Goal: Task Accomplishment & Management: Use online tool/utility

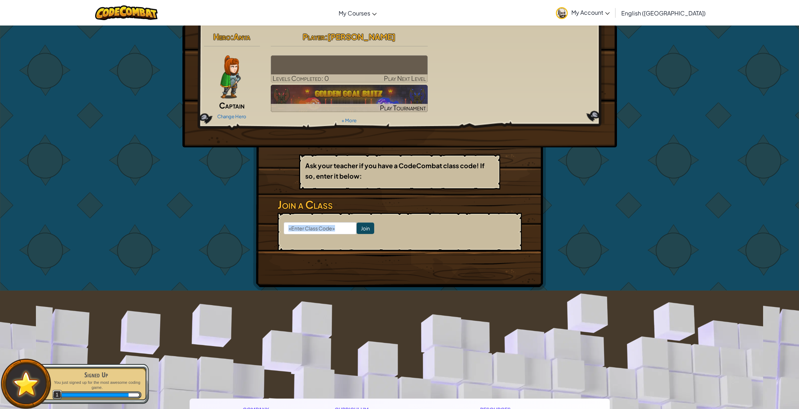
drag, startPoint x: 302, startPoint y: 234, endPoint x: 302, endPoint y: 230, distance: 4.0
click at [302, 232] on form "Join" at bounding box center [400, 232] width 244 height 38
click at [302, 229] on input at bounding box center [320, 228] width 73 height 12
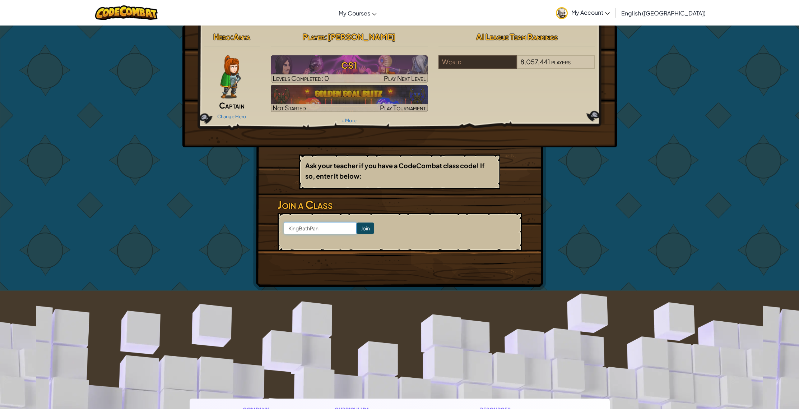
type input "KingBathPan"
click at [357, 224] on input "Join" at bounding box center [366, 227] width 18 height 11
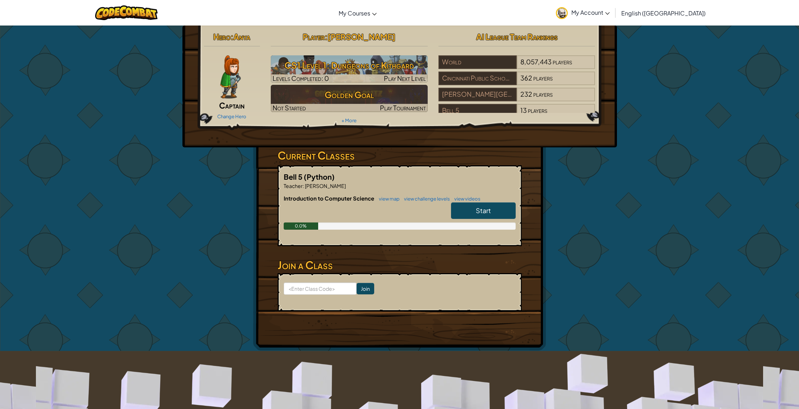
click at [479, 209] on span "Start" at bounding box center [483, 210] width 15 height 8
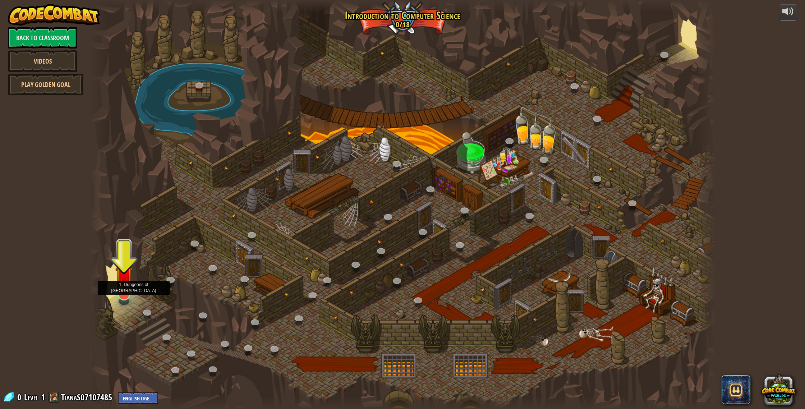
click at [129, 290] on img at bounding box center [124, 275] width 18 height 40
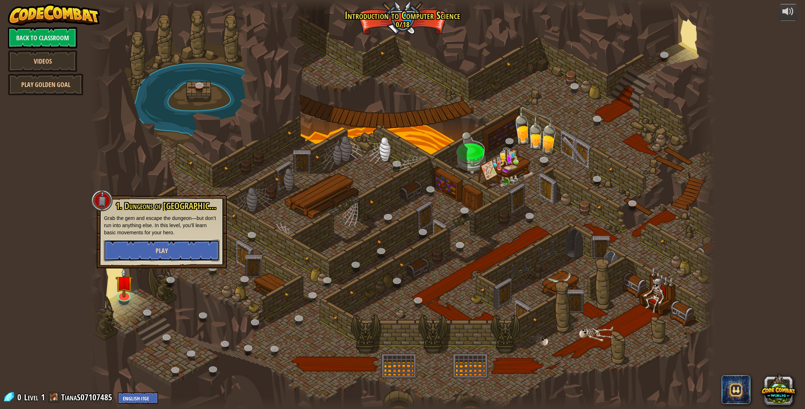
click at [132, 249] on button "Play" at bounding box center [162, 251] width 116 height 22
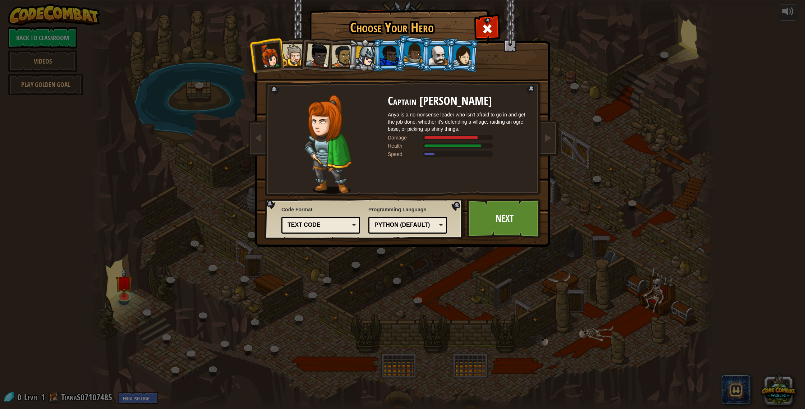
click at [435, 57] on div at bounding box center [438, 55] width 19 height 19
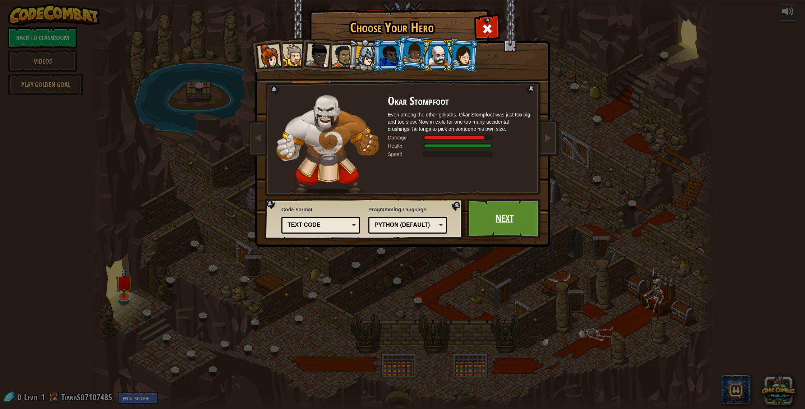
click at [495, 227] on link "Next" at bounding box center [504, 219] width 75 height 40
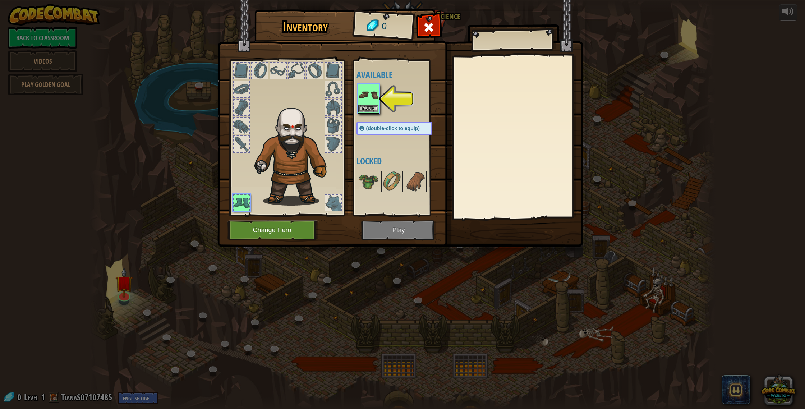
click at [370, 99] on img at bounding box center [368, 95] width 20 height 20
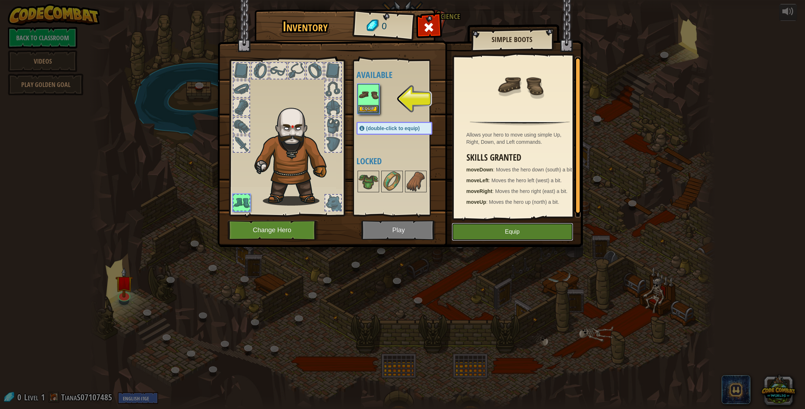
click at [493, 223] on button "Equip" at bounding box center [512, 232] width 121 height 18
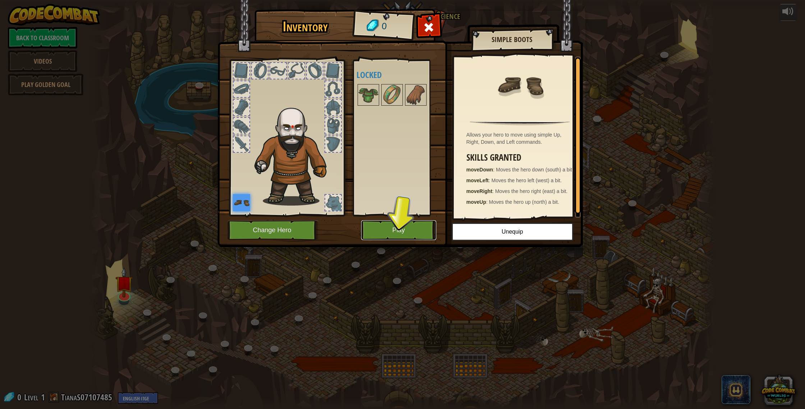
click at [409, 233] on button "Play" at bounding box center [398, 230] width 75 height 20
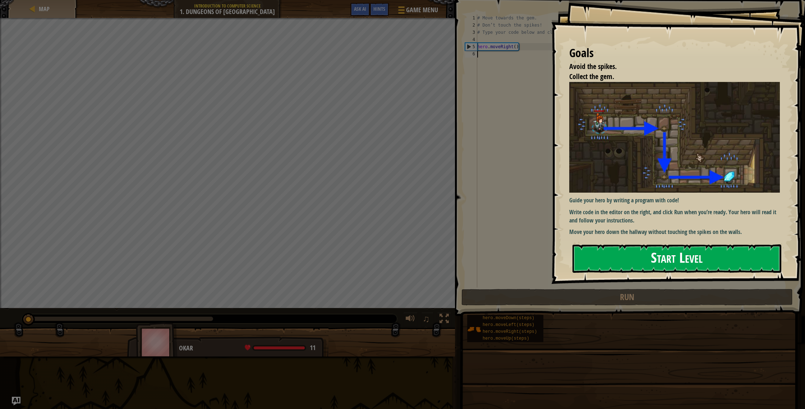
click at [659, 247] on button "Start Level" at bounding box center [676, 258] width 209 height 28
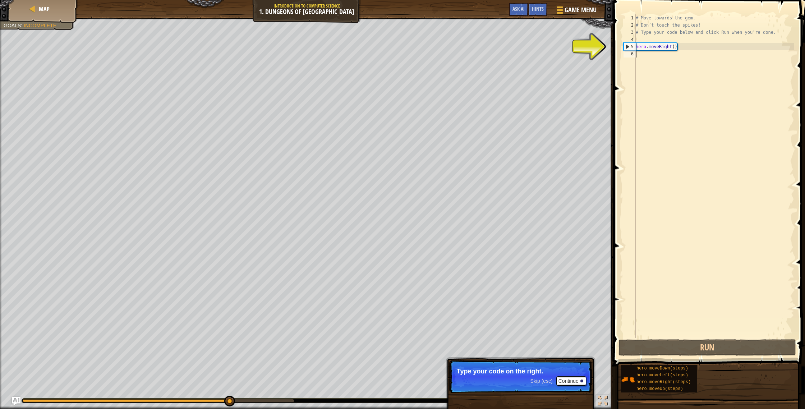
type textarea "m"
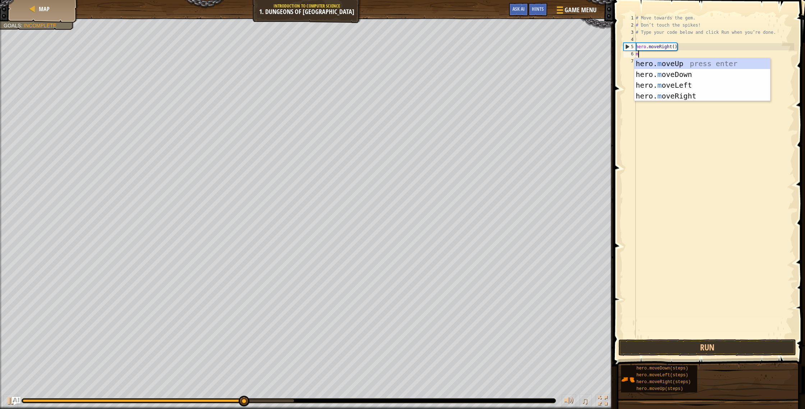
scroll to position [3, 0]
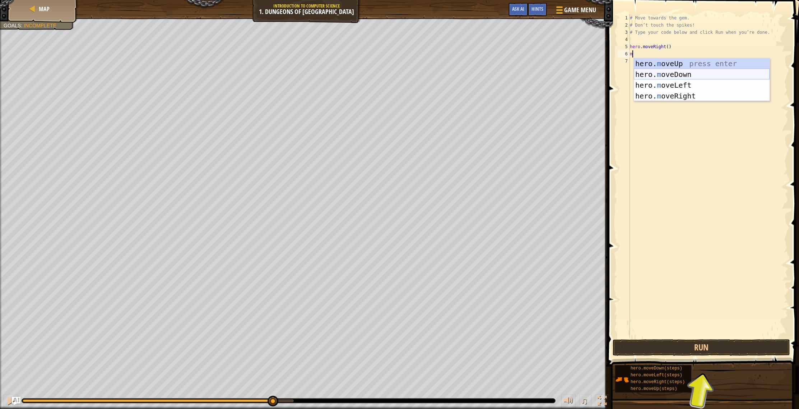
click at [706, 71] on div "hero. m oveUp press enter hero. m oveDown press enter hero. m oveLeft press ent…" at bounding box center [702, 90] width 136 height 65
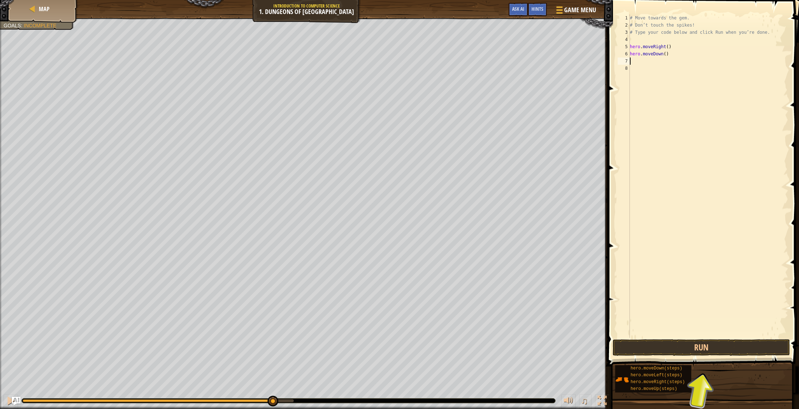
type textarea "m"
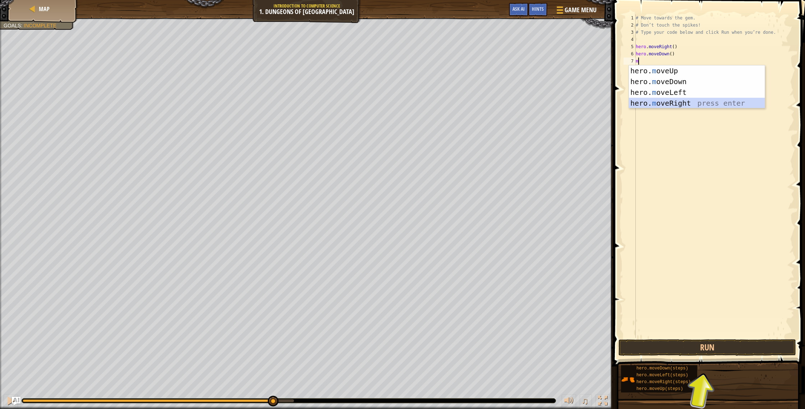
click at [710, 100] on div "hero. m oveUp press enter hero. m oveDown press enter hero. m oveLeft press ent…" at bounding box center [697, 97] width 136 height 65
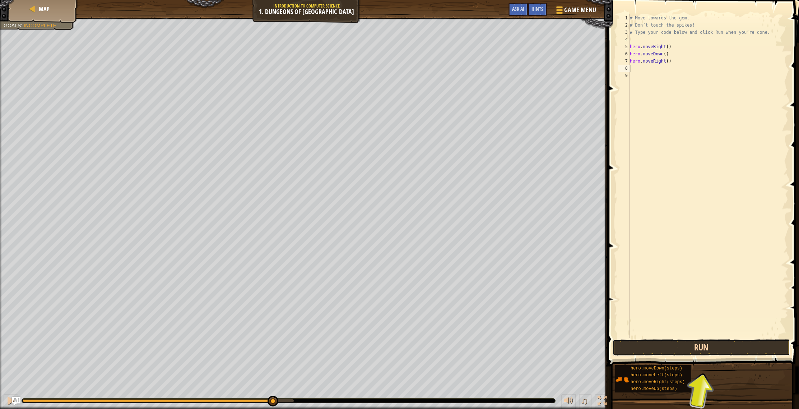
click at [673, 347] on button "Run" at bounding box center [701, 347] width 177 height 17
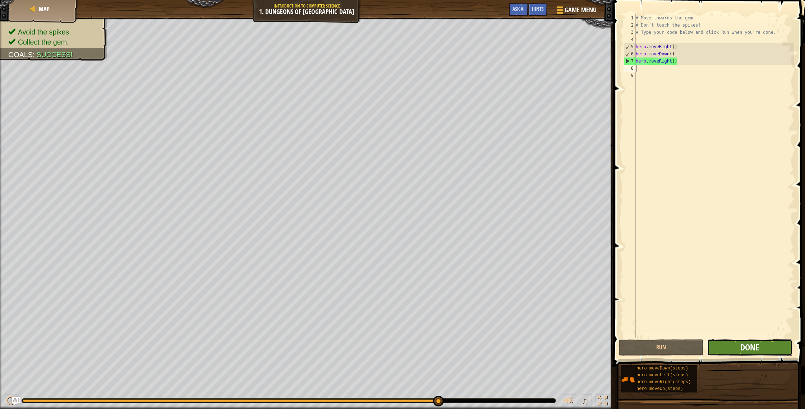
drag, startPoint x: 757, startPoint y: 355, endPoint x: 756, endPoint y: 350, distance: 5.1
click at [756, 350] on button "Done" at bounding box center [749, 347] width 85 height 17
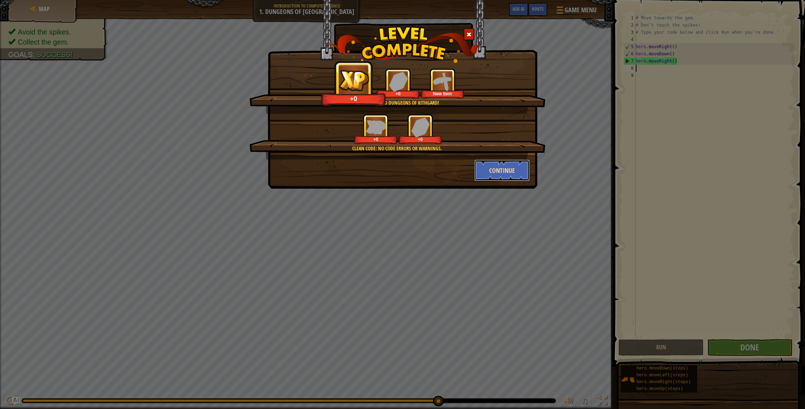
click at [506, 170] on button "Continue" at bounding box center [502, 170] width 56 height 22
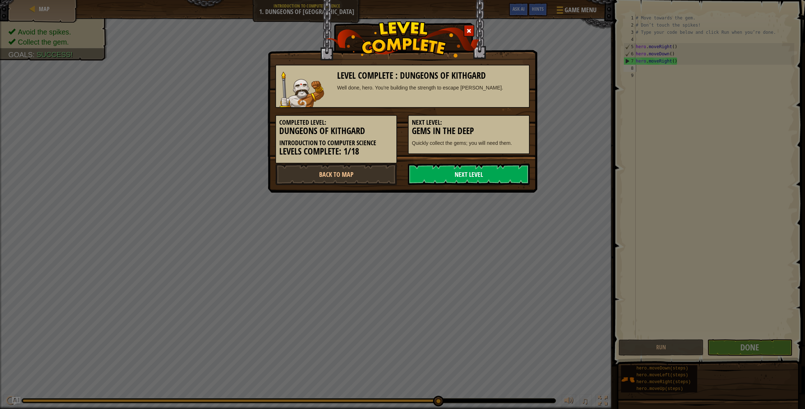
click at [478, 178] on link "Next Level" at bounding box center [469, 174] width 122 height 22
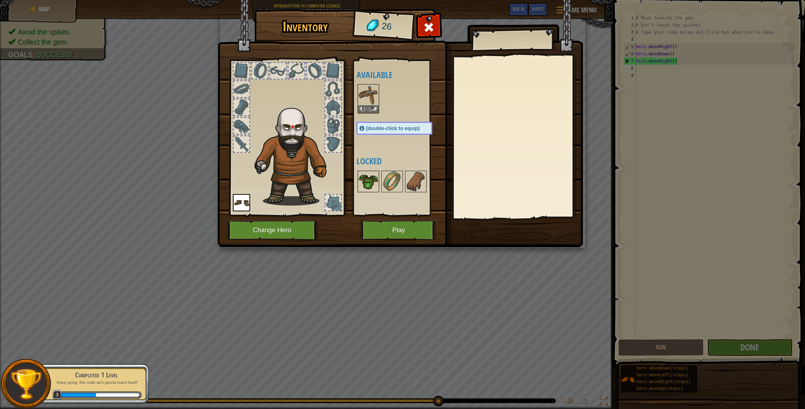
click at [372, 181] on img at bounding box center [368, 181] width 20 height 20
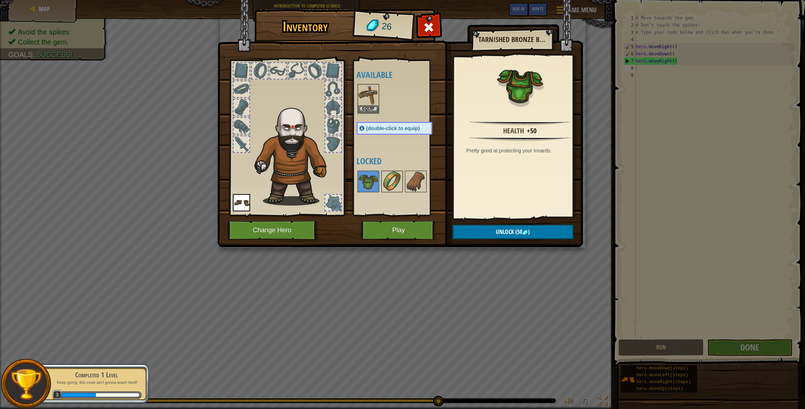
click at [394, 181] on img at bounding box center [392, 181] width 20 height 20
click at [413, 181] on img at bounding box center [416, 181] width 20 height 20
drag, startPoint x: 297, startPoint y: 75, endPoint x: 289, endPoint y: 74, distance: 8.0
click at [297, 75] on div at bounding box center [296, 71] width 16 height 16
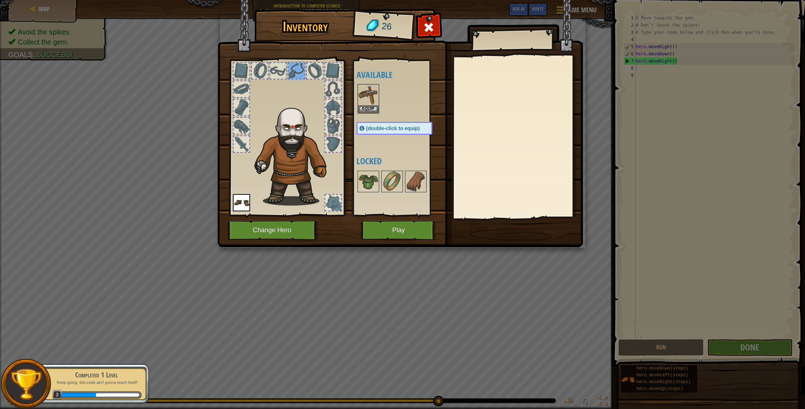
click at [270, 73] on div at bounding box center [278, 71] width 16 height 16
click at [372, 223] on button "Play" at bounding box center [398, 230] width 75 height 20
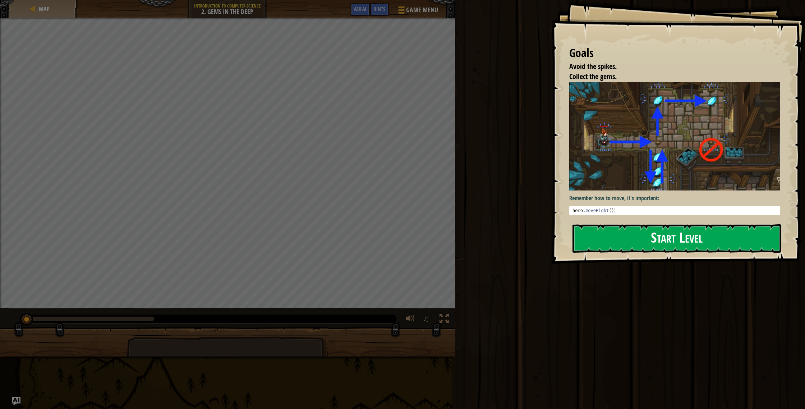
click at [606, 231] on button "Start Level" at bounding box center [676, 238] width 209 height 28
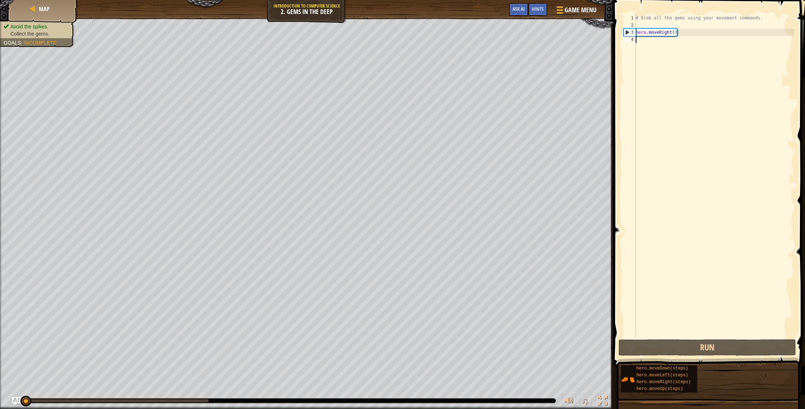
type textarea ","
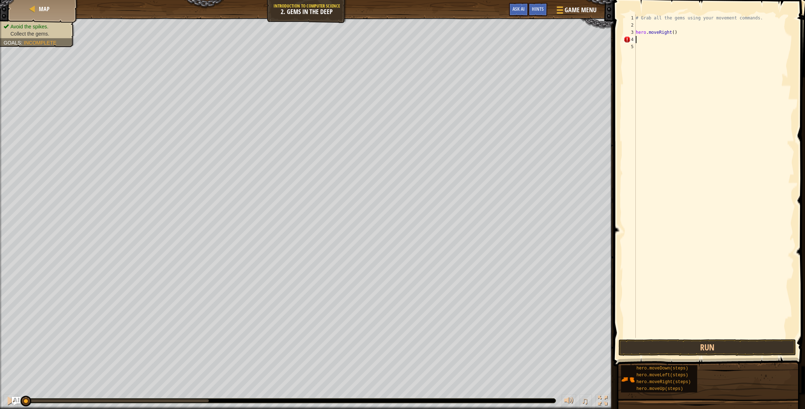
type textarea "m"
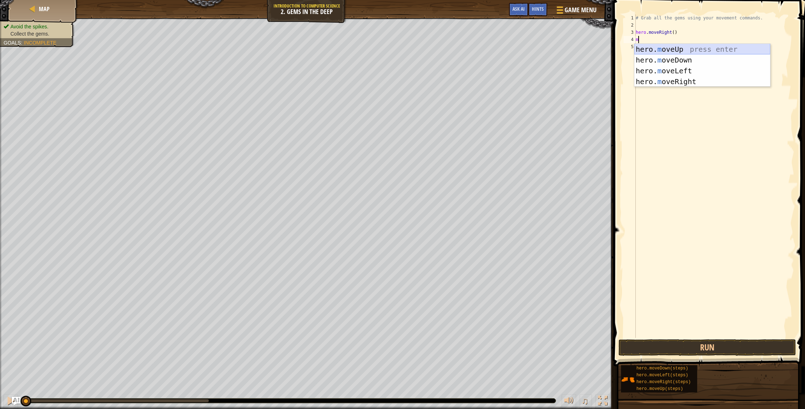
click at [642, 48] on div "hero. m oveUp press enter hero. m oveDown press enter hero. m oveLeft press ent…" at bounding box center [702, 76] width 136 height 65
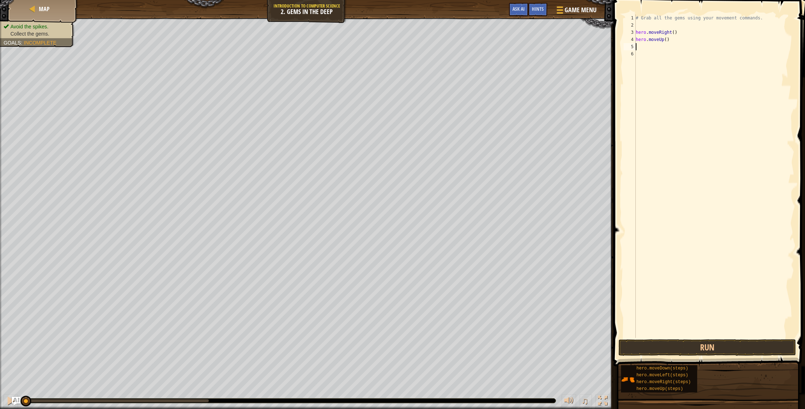
type textarea "m"
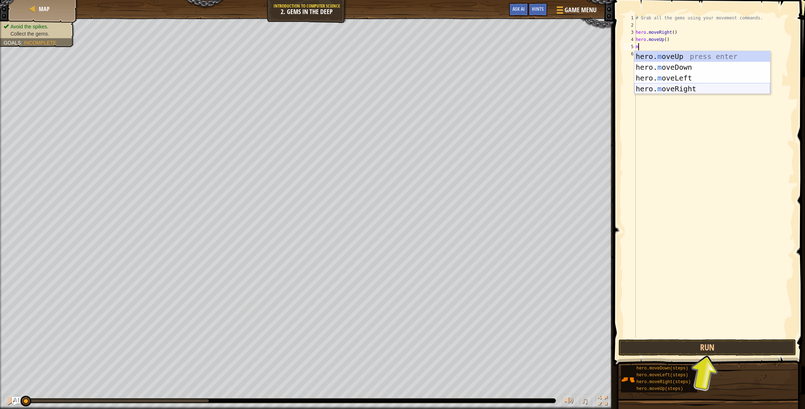
click at [665, 89] on div "hero. m oveUp press enter hero. m oveDown press enter hero. m oveLeft press ent…" at bounding box center [702, 83] width 136 height 65
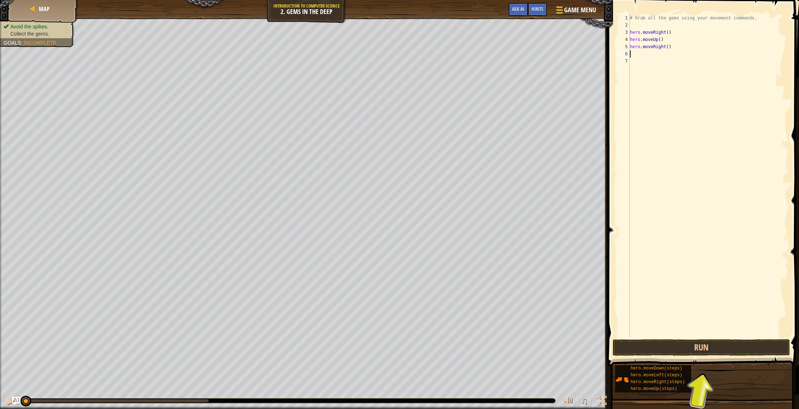
type textarea "m"
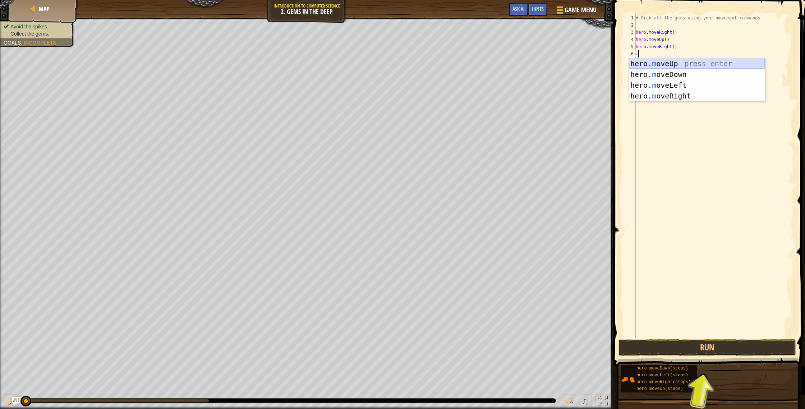
click at [647, 64] on div "hero. m oveUp press enter hero. m oveDown press enter hero. m oveLeft press ent…" at bounding box center [697, 90] width 136 height 65
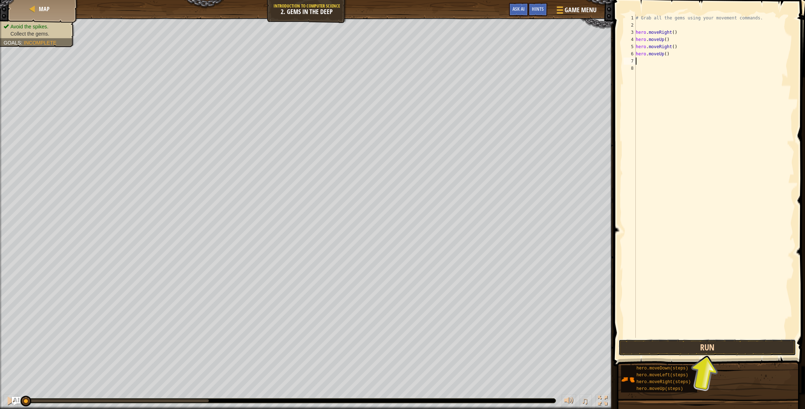
click at [713, 348] on button "Run" at bounding box center [706, 347] width 177 height 17
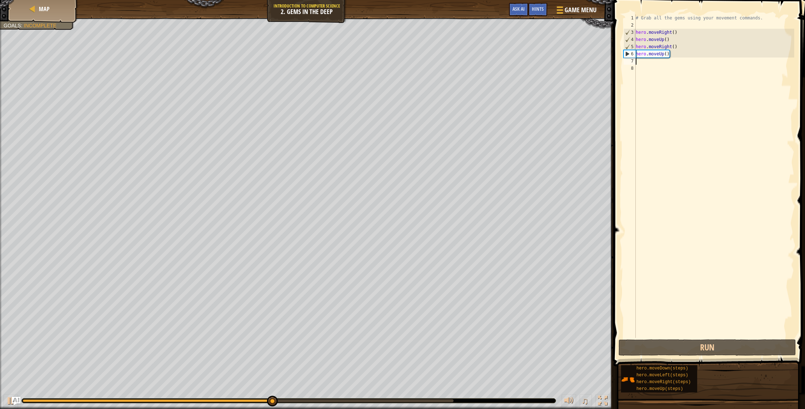
type textarea "m"
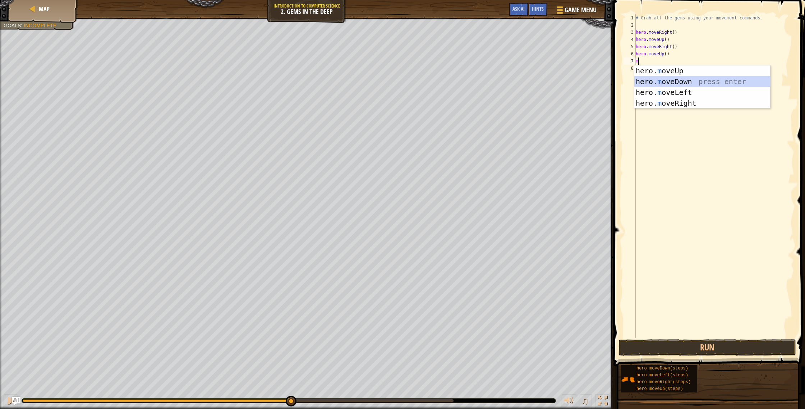
click at [655, 81] on div "hero. m oveUp press enter hero. m oveDown press enter hero. m oveLeft press ent…" at bounding box center [702, 97] width 136 height 65
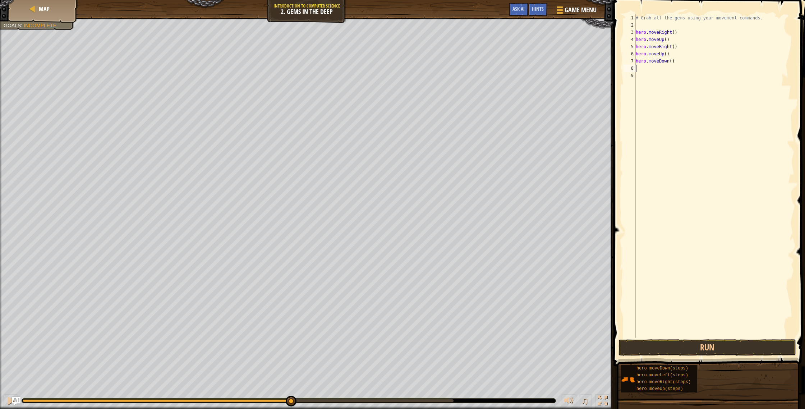
type textarea "m"
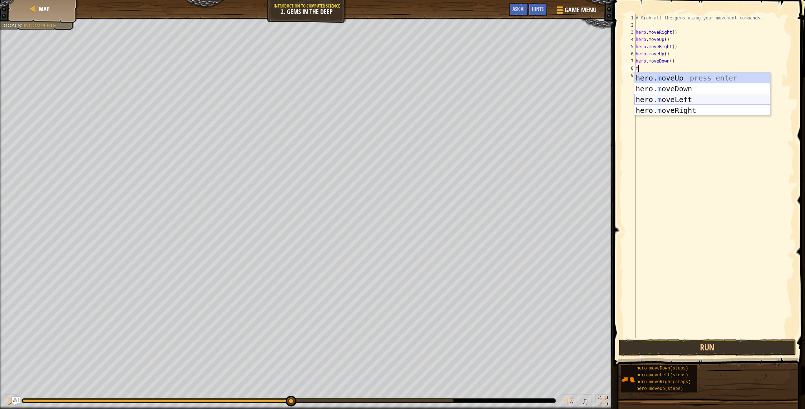
click at [685, 101] on div "hero. m oveUp press enter hero. m oveDown press enter hero. m oveLeft press ent…" at bounding box center [702, 105] width 136 height 65
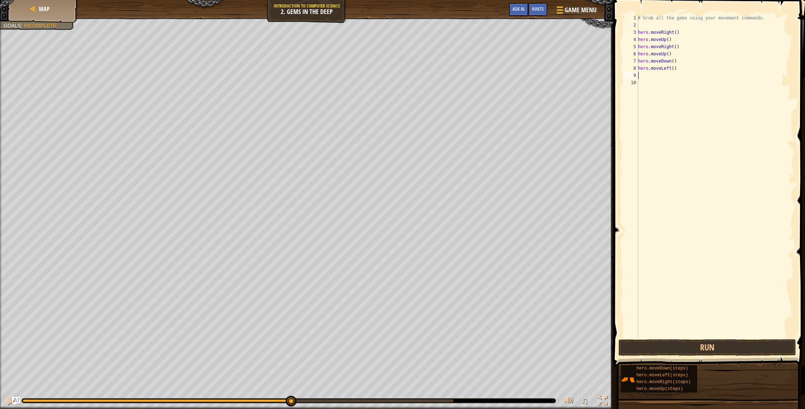
type textarea "m"
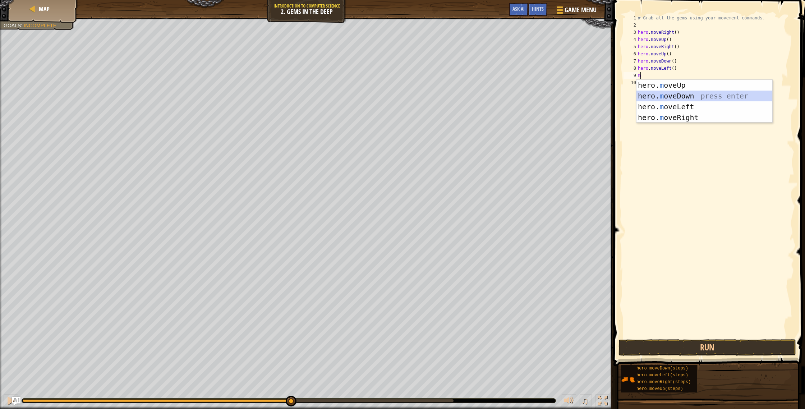
click at [671, 98] on div "hero. m oveUp press enter hero. m oveDown press enter hero. m oveLeft press ent…" at bounding box center [704, 112] width 136 height 65
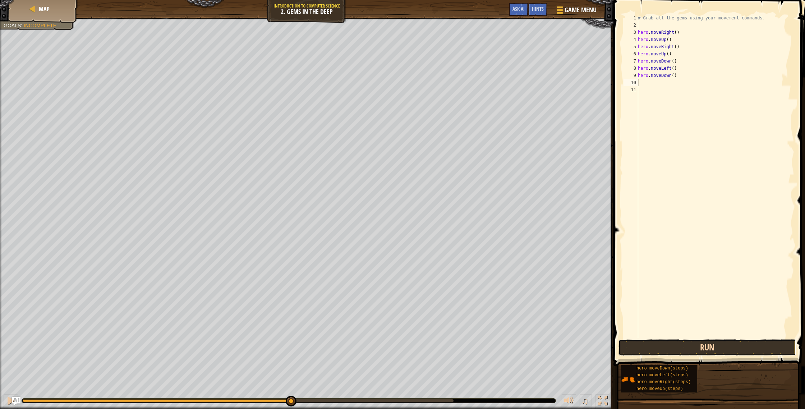
click at [665, 350] on button "Run" at bounding box center [706, 347] width 177 height 17
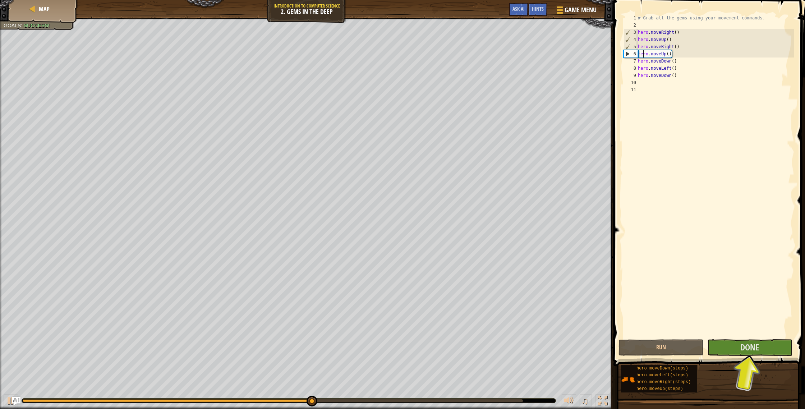
click at [643, 54] on div "# Grab all the gems using your movement commands. hero . moveRight ( ) hero . m…" at bounding box center [715, 183] width 158 height 338
type textarea "hero.moveUp()"
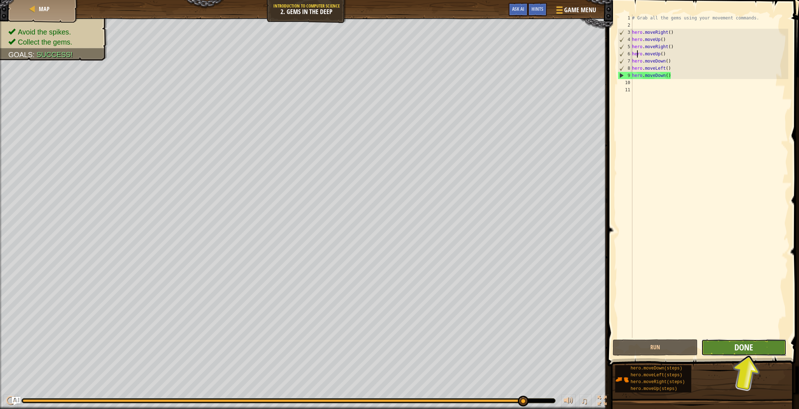
click at [759, 350] on button "Done" at bounding box center [744, 347] width 85 height 17
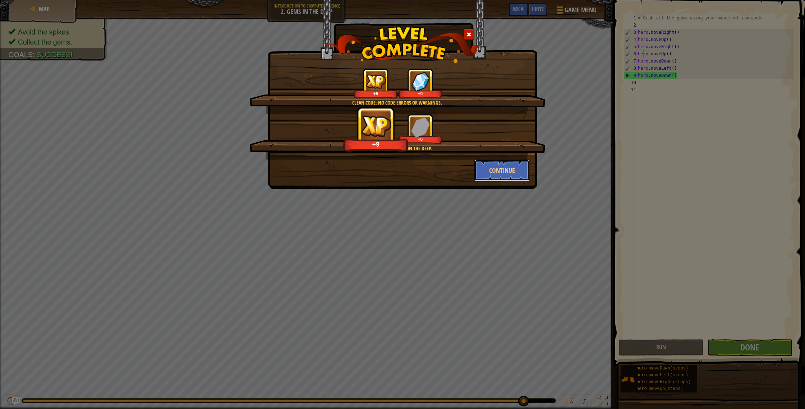
drag, startPoint x: 517, startPoint y: 173, endPoint x: 577, endPoint y: 85, distance: 106.3
click at [517, 172] on button "Continue" at bounding box center [502, 170] width 56 height 22
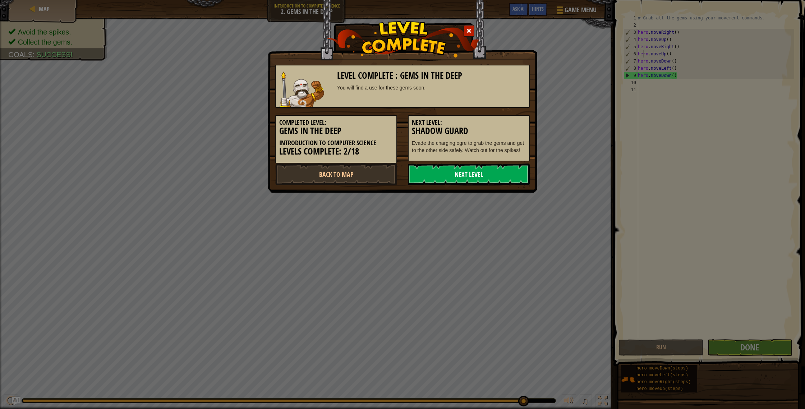
click at [447, 176] on link "Next Level" at bounding box center [469, 174] width 122 height 22
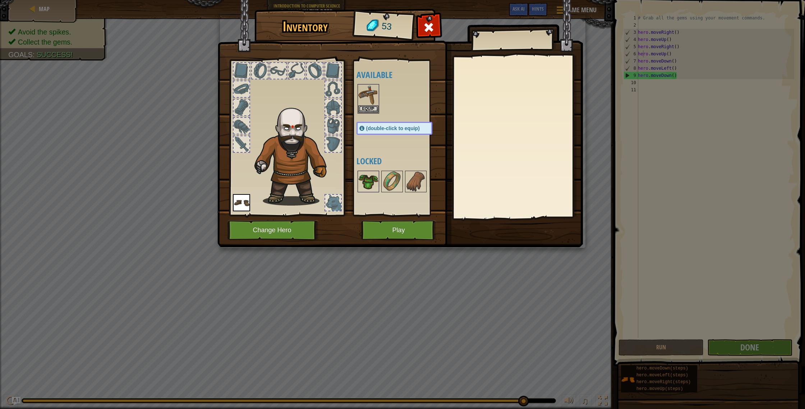
click at [367, 181] on img at bounding box center [368, 181] width 20 height 20
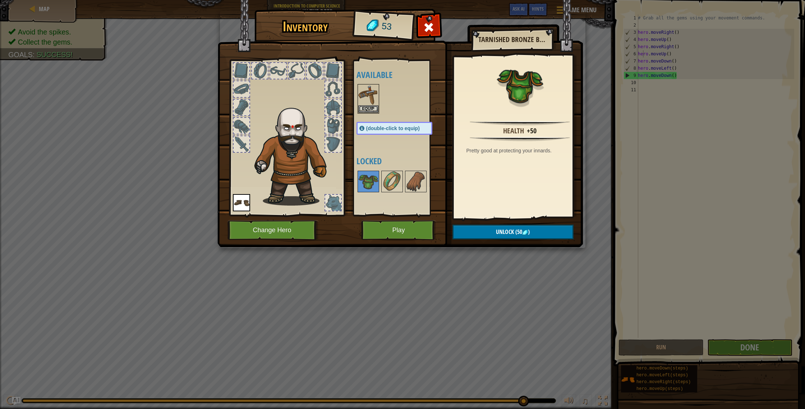
drag, startPoint x: 568, startPoint y: 302, endPoint x: 527, endPoint y: 286, distance: 44.4
click at [566, 300] on div "Inventory 53 Available Equip Equip (double-click to equip) Locked Tarnished Bro…" at bounding box center [402, 204] width 805 height 409
click at [403, 240] on img at bounding box center [399, 116] width 365 height 261
click at [404, 238] on button "Play" at bounding box center [398, 230] width 75 height 20
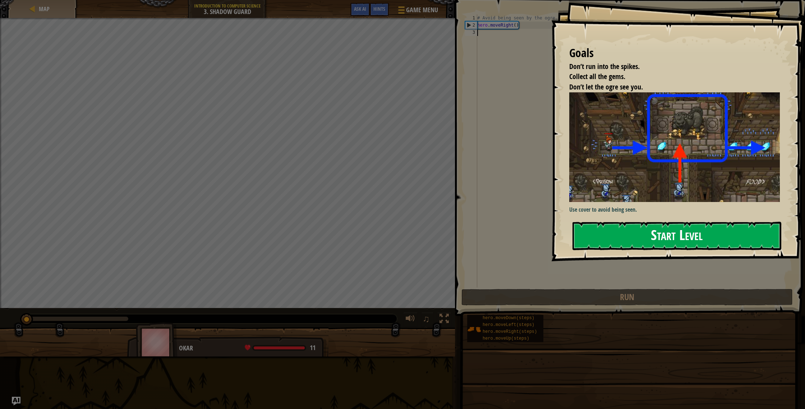
click at [657, 245] on button "Start Level" at bounding box center [676, 236] width 209 height 28
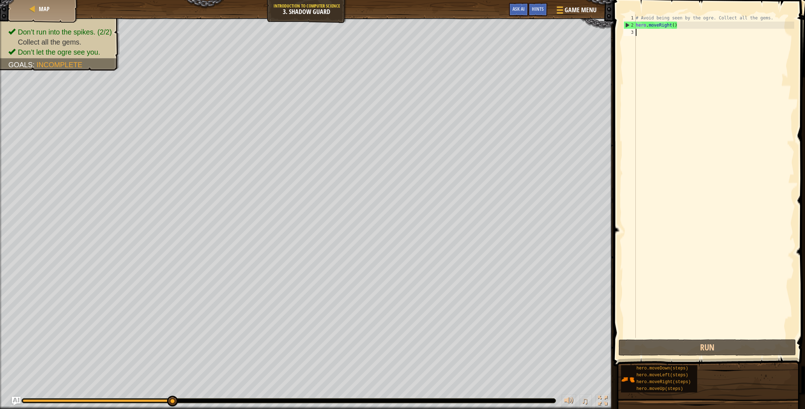
type textarea "m"
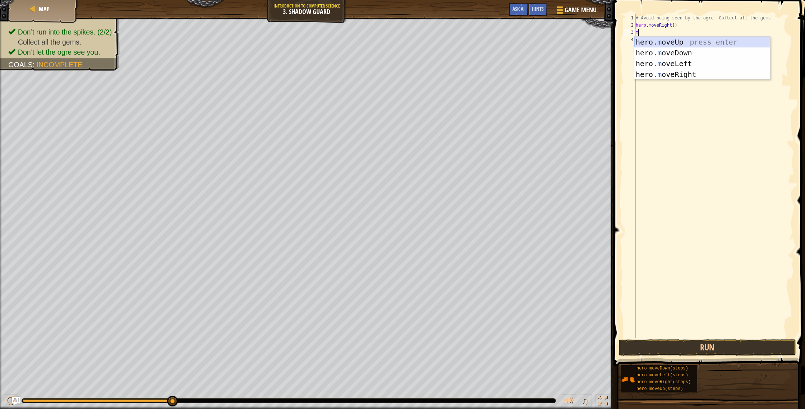
click at [668, 42] on div "hero. m oveUp press enter hero. m oveDown press enter hero. m oveLeft press ent…" at bounding box center [702, 69] width 136 height 65
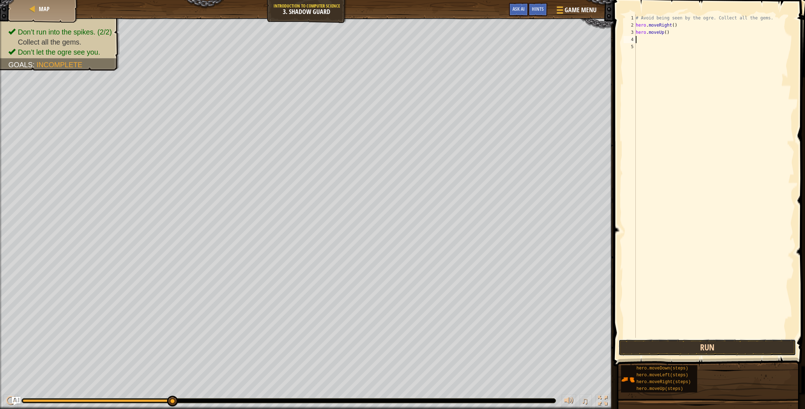
click at [750, 339] on button "Run" at bounding box center [706, 347] width 177 height 17
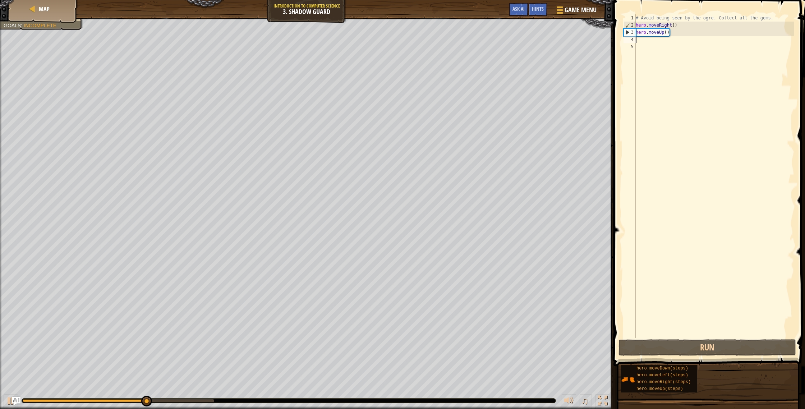
click at [637, 32] on div "# Avoid being seen by the ogre. Collect all the gems. hero . moveRight ( ) hero…" at bounding box center [714, 183] width 160 height 338
type textarea "hero.moveUp()"
click at [637, 37] on div "# Avoid being seen by the ogre. Collect all the gems. hero . moveRight ( ) hero…" at bounding box center [714, 183] width 160 height 338
type textarea "m"
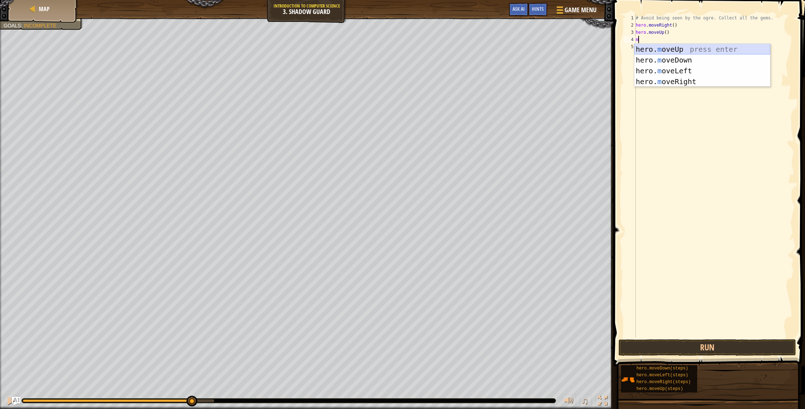
click at [694, 50] on div "hero. m oveUp press enter hero. m oveDown press enter hero. m oveLeft press ent…" at bounding box center [702, 76] width 136 height 65
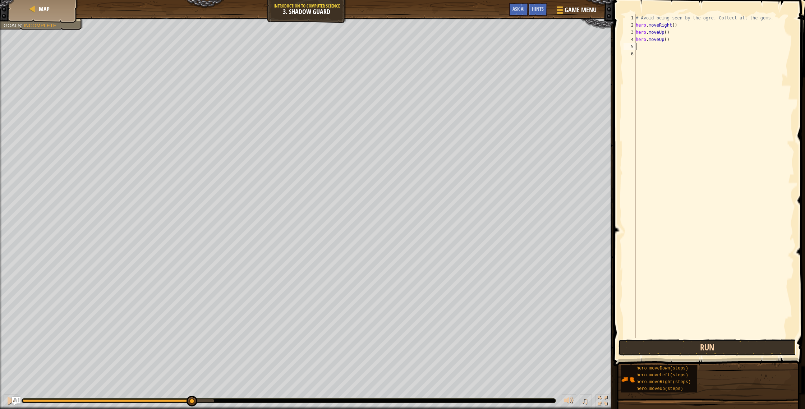
click at [695, 345] on button "Run" at bounding box center [706, 347] width 177 height 17
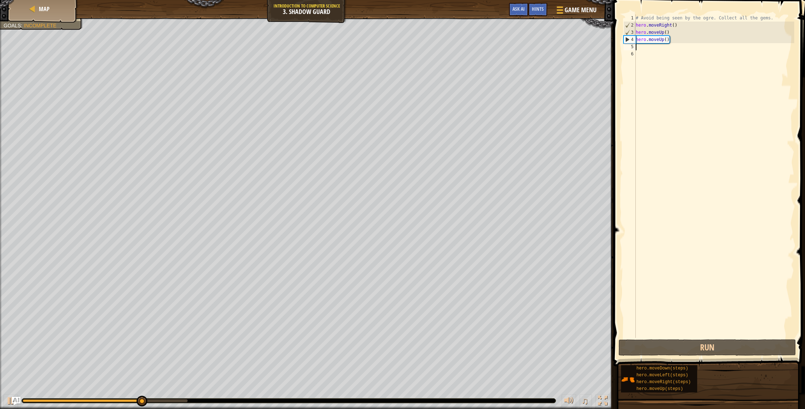
click at [648, 40] on div "# Avoid being seen by the ogre. Collect all the gems. hero . moveRight ( ) hero…" at bounding box center [714, 183] width 160 height 338
click at [655, 40] on div "# Avoid being seen by the ogre. Collect all the gems. hero . moveRight ( ) hero…" at bounding box center [714, 183] width 160 height 338
click at [662, 40] on div "# Avoid being seen by the ogre. Collect all the gems. hero . moveRight ( ) hero…" at bounding box center [714, 183] width 160 height 338
click at [667, 41] on div "# Avoid being seen by the ogre. Collect all the gems. hero . moveRight ( ) hero…" at bounding box center [714, 183] width 160 height 338
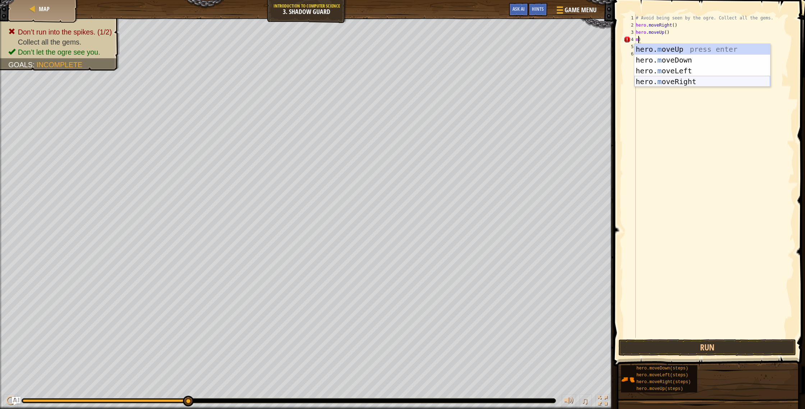
click at [698, 82] on div "hero. m oveUp press enter hero. m oveDown press enter hero. m oveLeft press ent…" at bounding box center [702, 76] width 136 height 65
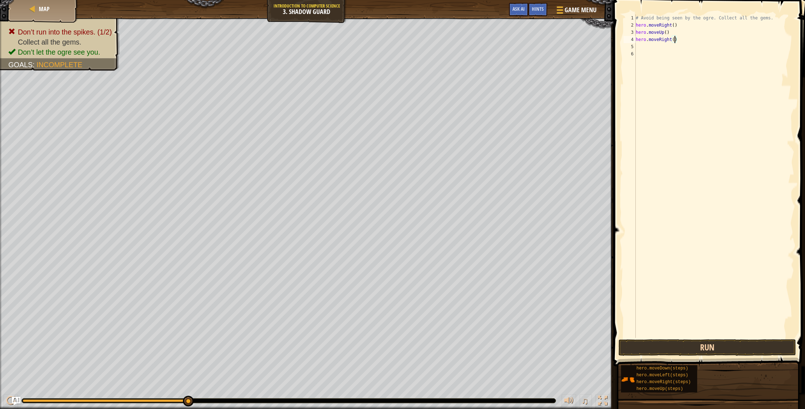
type textarea "hero.moveRight()"
click at [694, 348] on button "Run" at bounding box center [706, 347] width 177 height 17
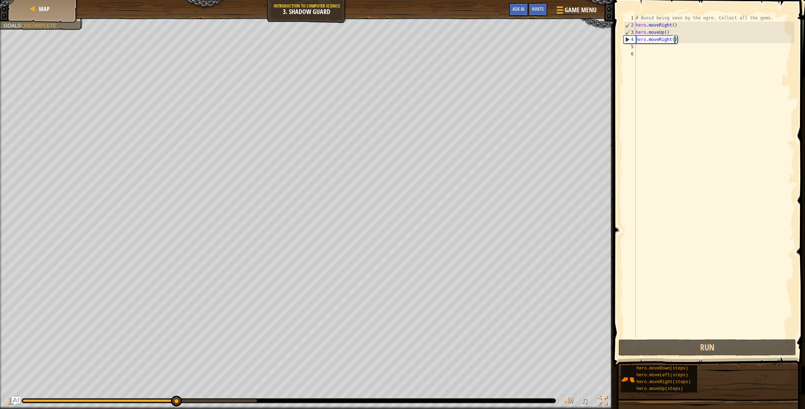
click at [645, 41] on div "# Avoid being seen by the ogre. Collect all the gems. hero . moveRight ( ) hero…" at bounding box center [714, 183] width 160 height 338
click at [644, 45] on div "# Avoid being seen by the ogre. Collect all the gems. hero . moveRight ( ) hero…" at bounding box center [714, 183] width 160 height 338
type textarea "m"
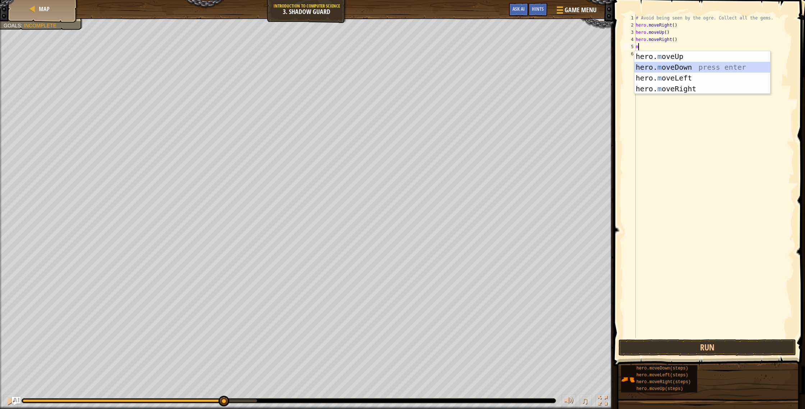
click at [675, 69] on div "hero. m oveUp press enter hero. m oveDown press enter hero. m oveLeft press ent…" at bounding box center [702, 83] width 136 height 65
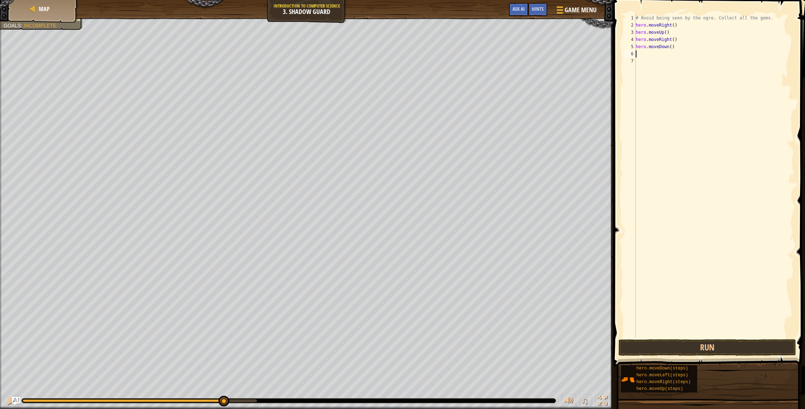
type textarea "m"
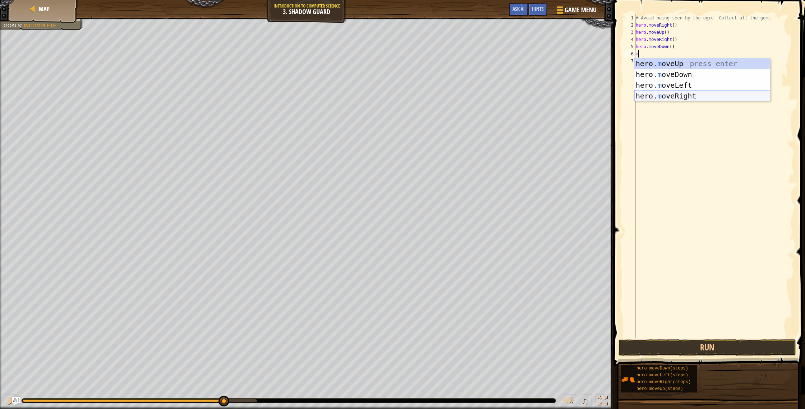
click at [684, 95] on div "hero. m oveUp press enter hero. m oveDown press enter hero. m oveLeft press ent…" at bounding box center [702, 90] width 136 height 65
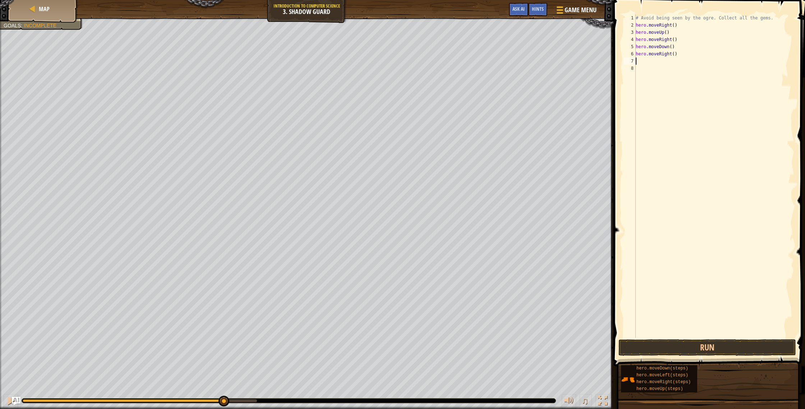
type textarea "m"
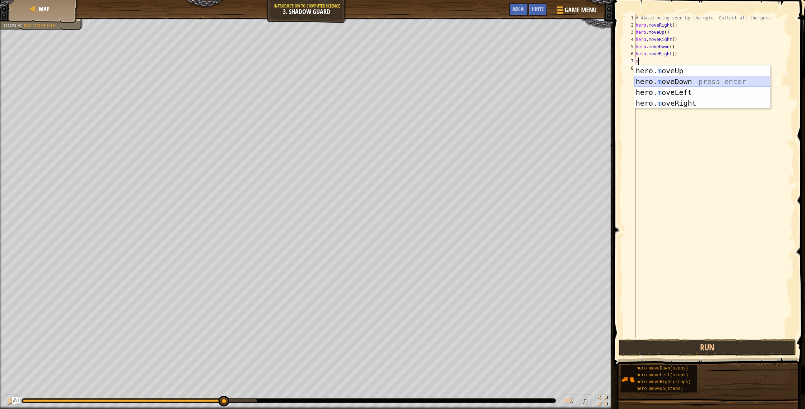
click at [653, 81] on div "hero. m oveUp press enter hero. m oveDown press enter hero. m oveLeft press ent…" at bounding box center [702, 97] width 136 height 65
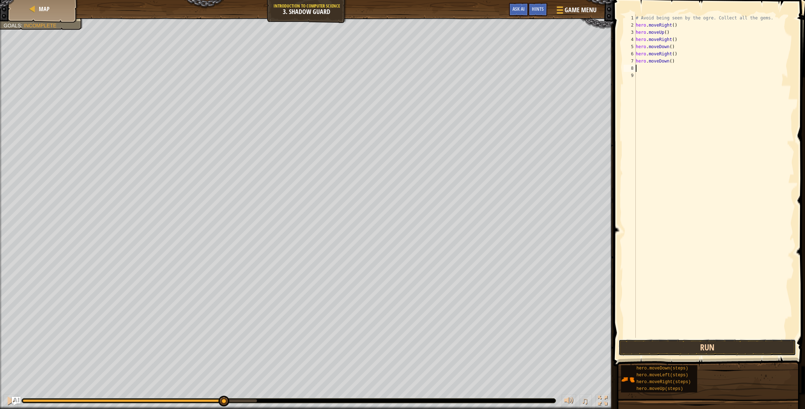
click at [732, 350] on button "Run" at bounding box center [706, 347] width 177 height 17
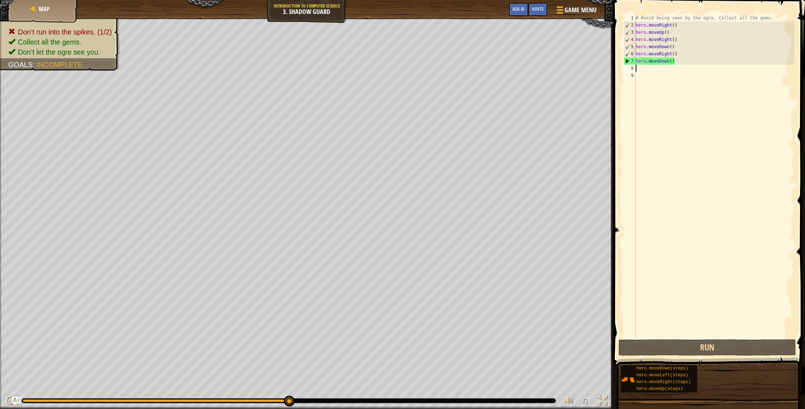
click at [666, 59] on div "# Avoid being seen by the ogre. Collect all the gems. hero . moveRight ( ) hero…" at bounding box center [714, 183] width 160 height 338
type textarea "hero.moveDown()"
click at [666, 61] on div "# Avoid being seen by the ogre. Collect all the gems. hero . moveRight ( ) hero…" at bounding box center [714, 183] width 160 height 338
click at [668, 65] on div "# Avoid being seen by the ogre. Collect all the gems. hero . moveRight ( ) hero…" at bounding box center [714, 183] width 160 height 338
click at [669, 64] on div "# Avoid being seen by the ogre. Collect all the gems. hero . moveRight ( ) hero…" at bounding box center [714, 183] width 160 height 338
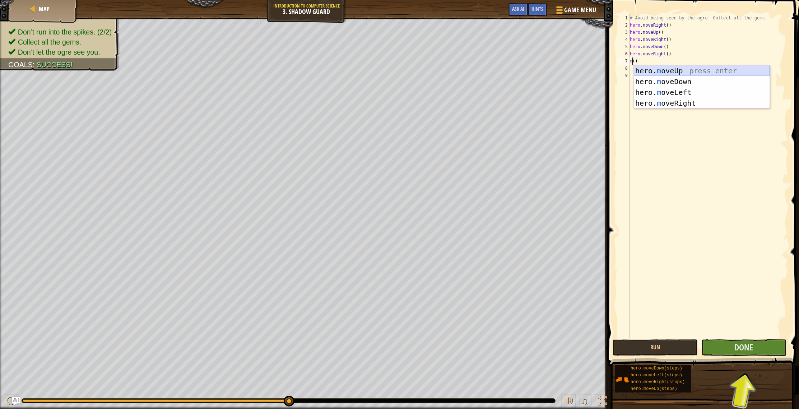
click at [683, 75] on div "hero. m oveUp press enter hero. m oveDown press enter hero. m oveLeft press ent…" at bounding box center [702, 97] width 136 height 65
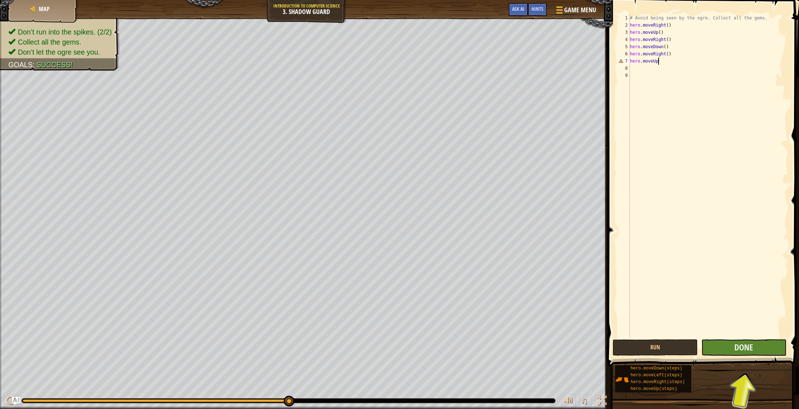
type textarea "hero.moveUp"
click at [762, 347] on button "Done" at bounding box center [744, 347] width 85 height 17
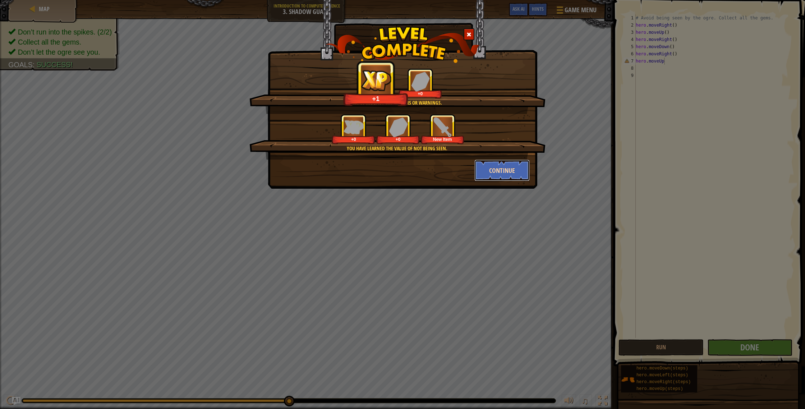
click at [503, 175] on button "Continue" at bounding box center [502, 170] width 56 height 22
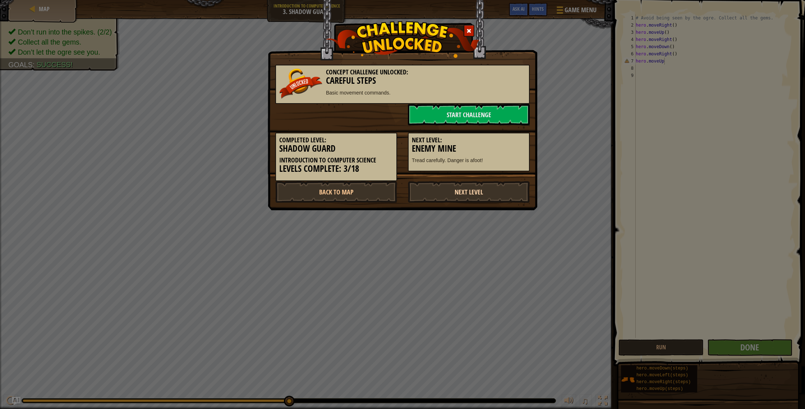
click at [491, 196] on link "Next Level" at bounding box center [469, 192] width 122 height 22
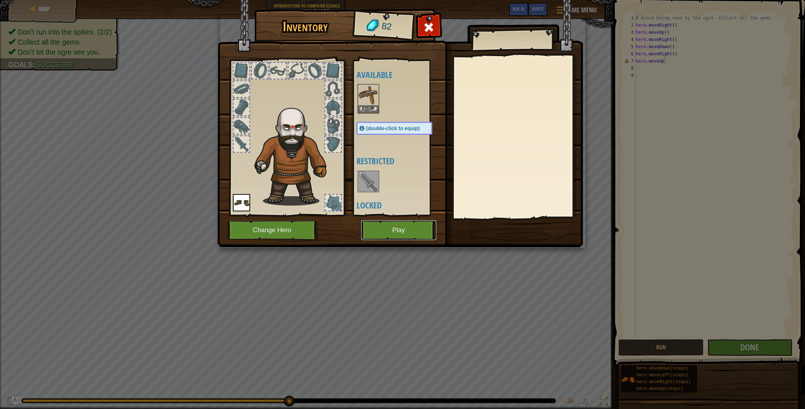
click at [425, 228] on button "Play" at bounding box center [398, 230] width 75 height 20
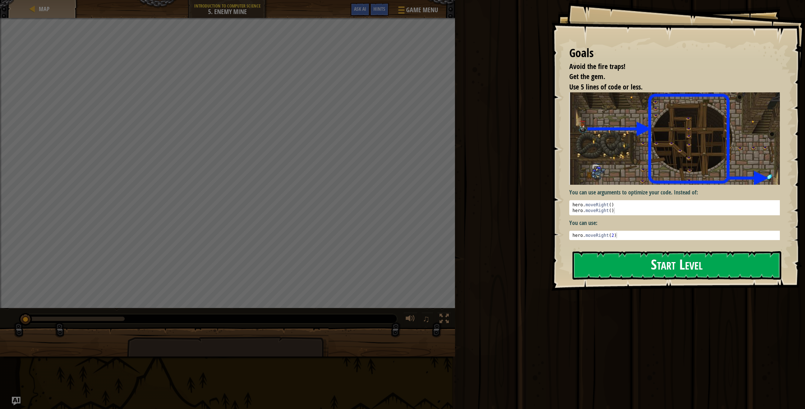
click at [700, 268] on button "Start Level" at bounding box center [676, 265] width 209 height 28
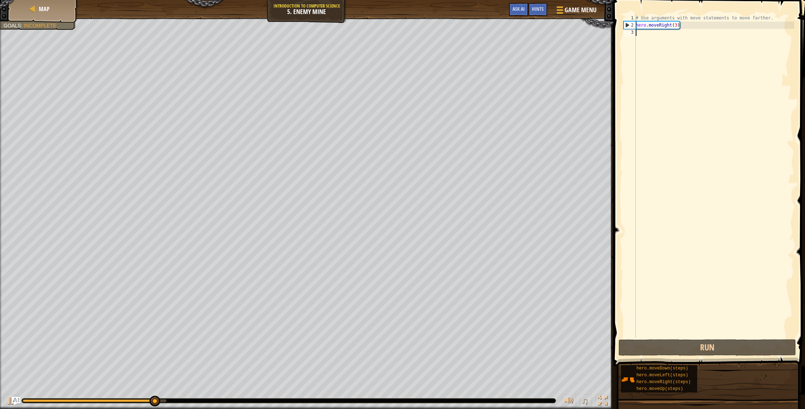
type textarea "m"
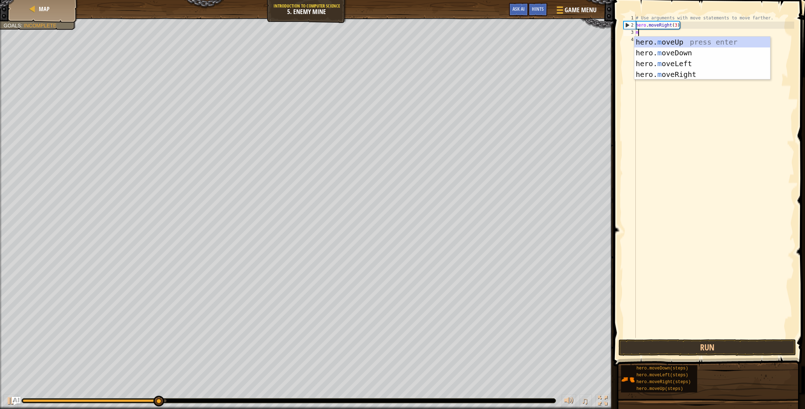
scroll to position [3, 0]
click at [708, 78] on div "hero. m oveUp press enter hero. m oveDown press enter hero. m oveLeft press ent…" at bounding box center [702, 69] width 136 height 65
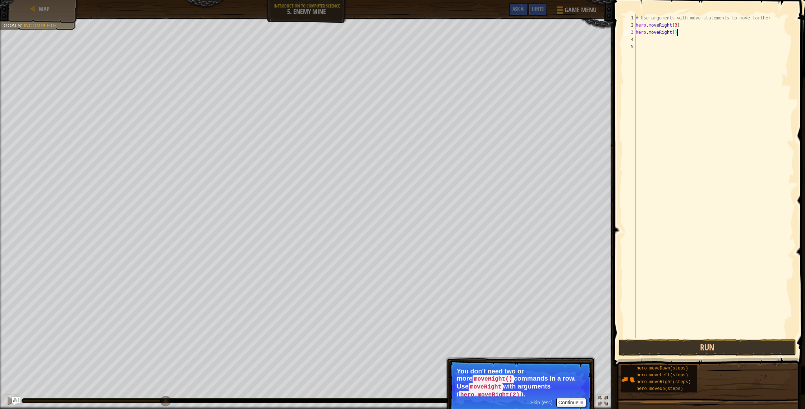
click at [677, 31] on div "# Use arguments with move statements to move farther. hero . moveRight ( 3 ) he…" at bounding box center [714, 183] width 160 height 338
click at [670, 31] on div "# Use arguments with move statements to move farther. hero . moveRight ( 3 ) he…" at bounding box center [714, 183] width 160 height 338
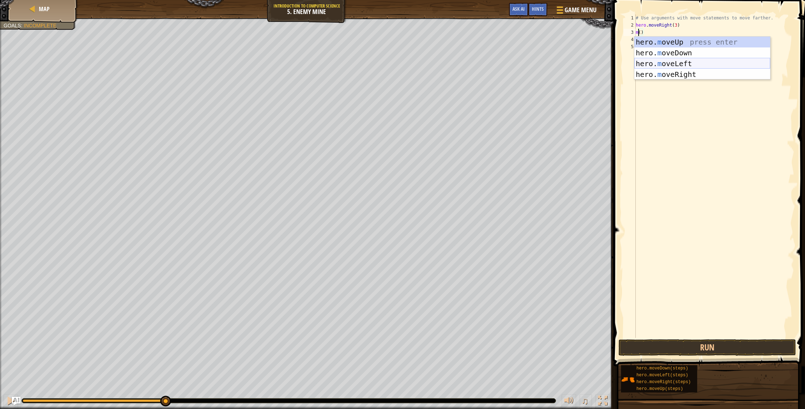
click at [675, 66] on div "hero. m oveUp press enter hero. m oveDown press enter hero. m oveLeft press ent…" at bounding box center [702, 69] width 136 height 65
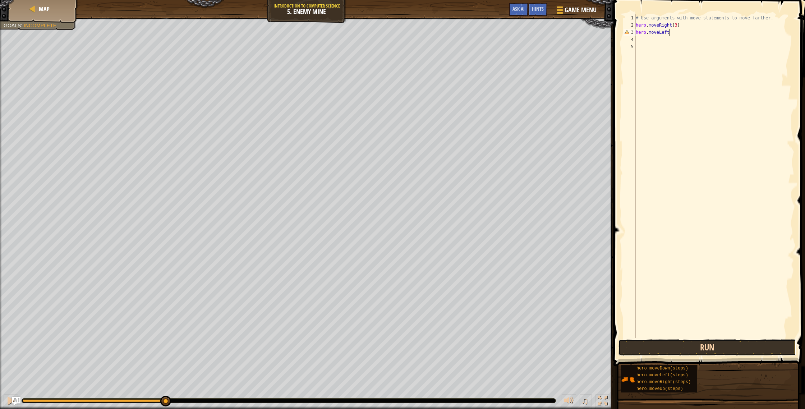
click at [657, 344] on button "Run" at bounding box center [706, 347] width 177 height 17
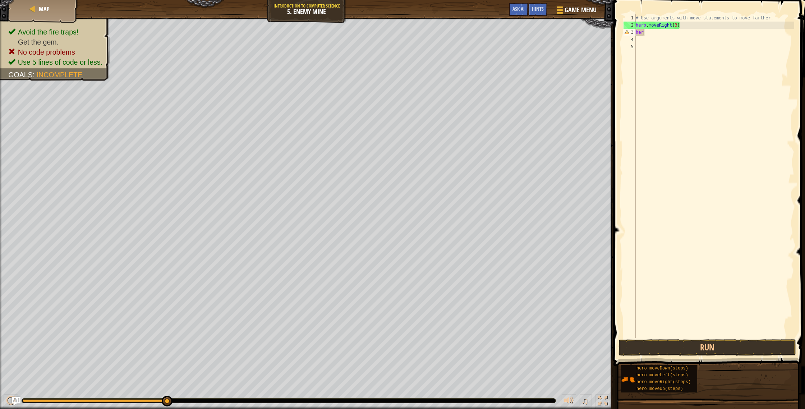
type textarea "h"
type textarea "m"
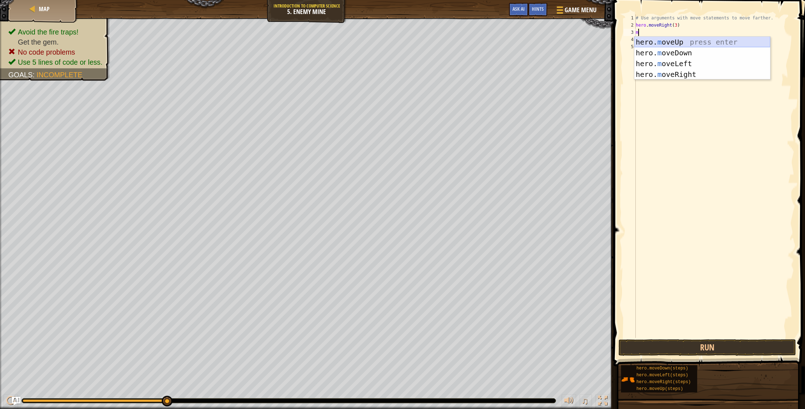
click at [682, 44] on div "hero. m oveUp press enter hero. m oveDown press enter hero. m oveLeft press ent…" at bounding box center [702, 69] width 136 height 65
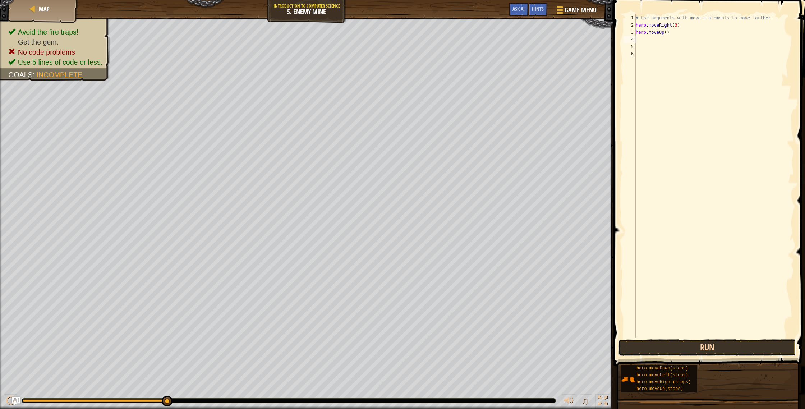
click at [708, 347] on button "Run" at bounding box center [706, 347] width 177 height 17
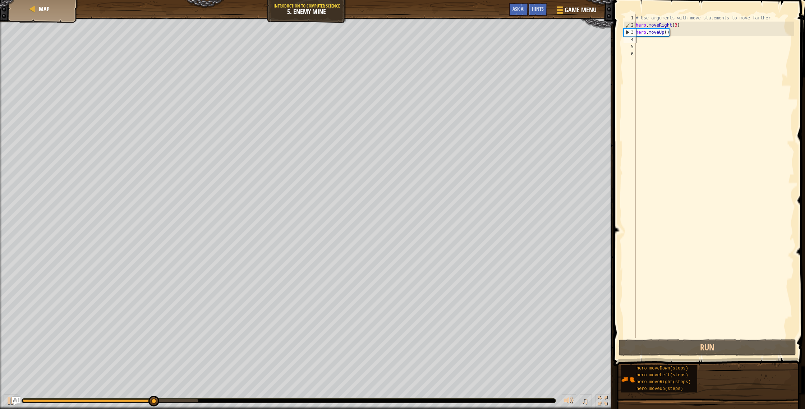
type textarea "m"
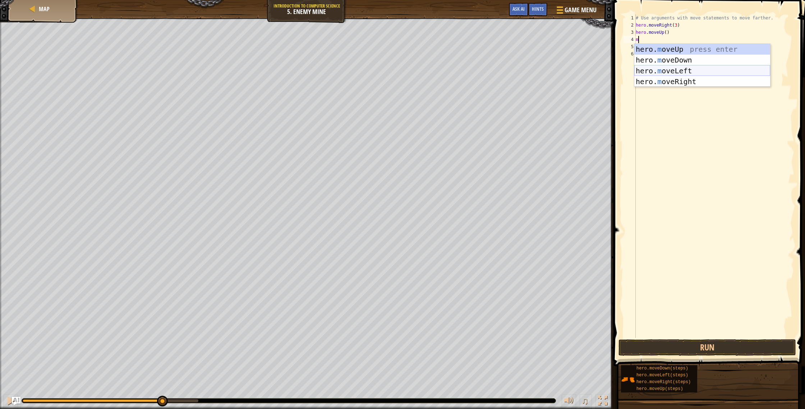
click at [669, 68] on div "hero. m oveUp press enter hero. m oveDown press enter hero. m oveLeft press ent…" at bounding box center [702, 76] width 136 height 65
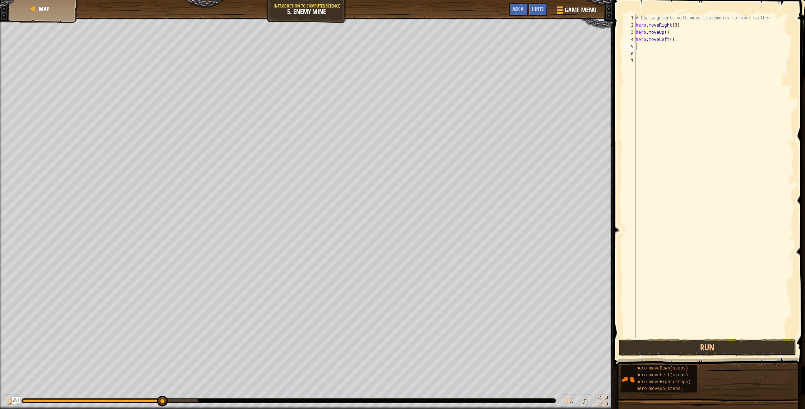
type textarea "m"
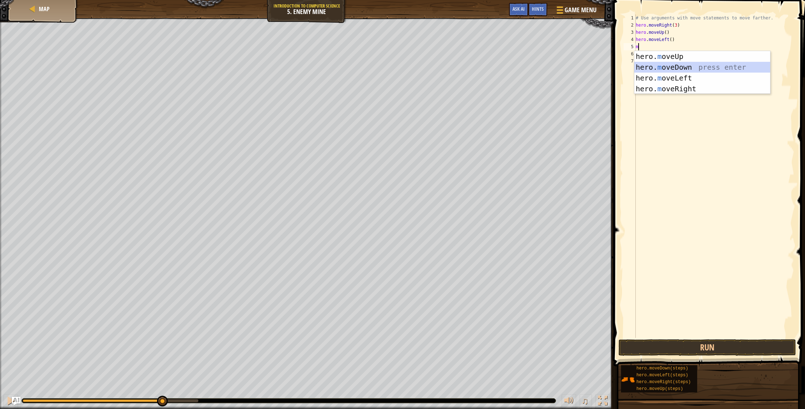
click at [672, 68] on div "hero. m oveUp press enter hero. m oveDown press enter hero. m oveLeft press ent…" at bounding box center [702, 83] width 136 height 65
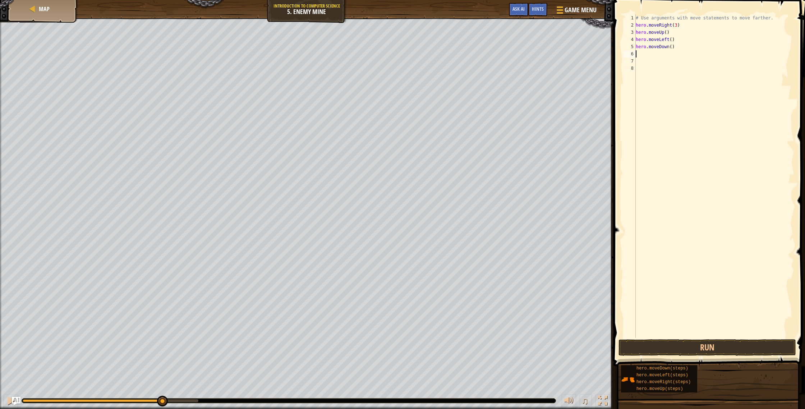
type textarea "m"
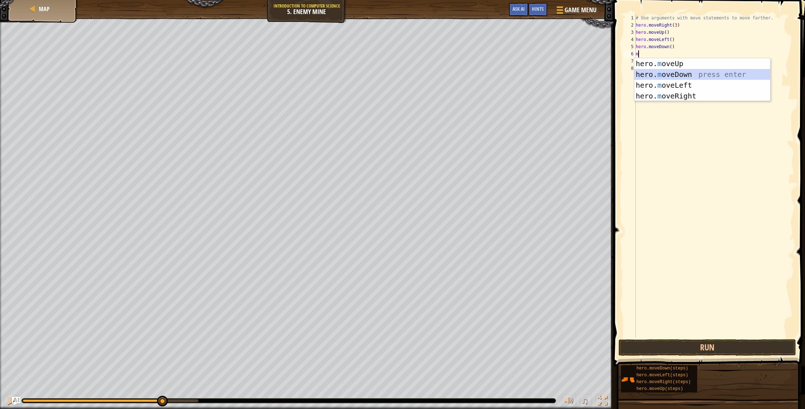
click at [672, 70] on div "hero. m oveUp press enter hero. m oveDown press enter hero. m oveLeft press ent…" at bounding box center [702, 90] width 136 height 65
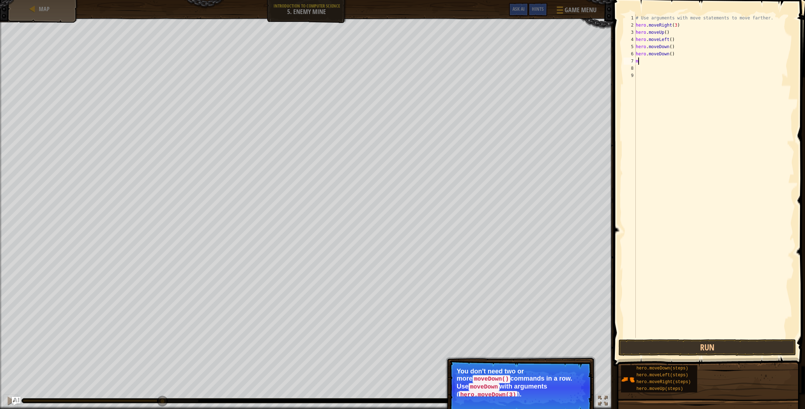
click at [673, 59] on div "# Use arguments with move statements to move farther. hero . moveRight ( 3 ) he…" at bounding box center [714, 183] width 160 height 338
click at [672, 57] on div "# Use arguments with move statements to move farther. hero . moveRight ( 3 ) he…" at bounding box center [714, 183] width 160 height 338
click at [668, 56] on div "# Use arguments with move statements to move farther. hero . moveRight ( 3 ) he…" at bounding box center [714, 183] width 160 height 338
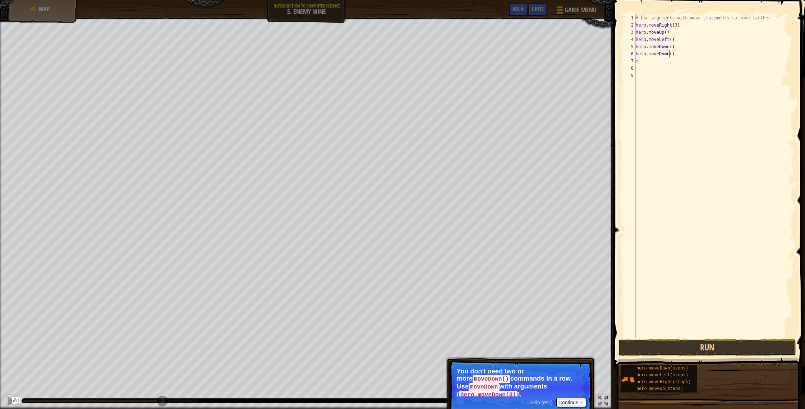
click at [668, 56] on div "# Use arguments with move statements to move farther. hero . moveRight ( 3 ) he…" at bounding box center [714, 183] width 160 height 338
type textarea "m"
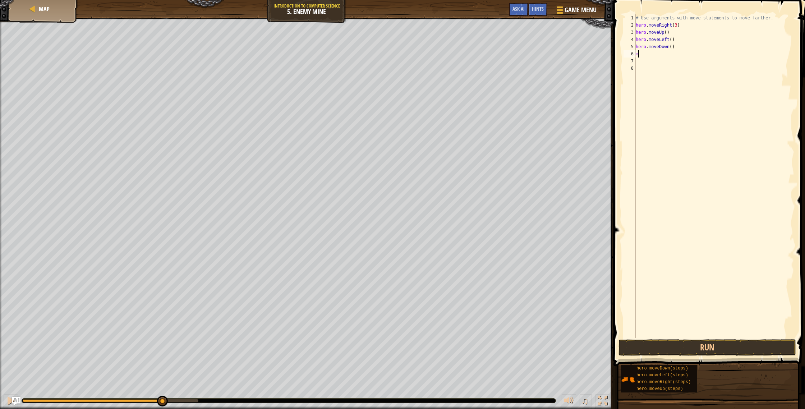
click at [638, 53] on div "# Use arguments with move statements to move farther. hero . moveRight ( 3 ) he…" at bounding box center [714, 183] width 160 height 338
type textarea "m"
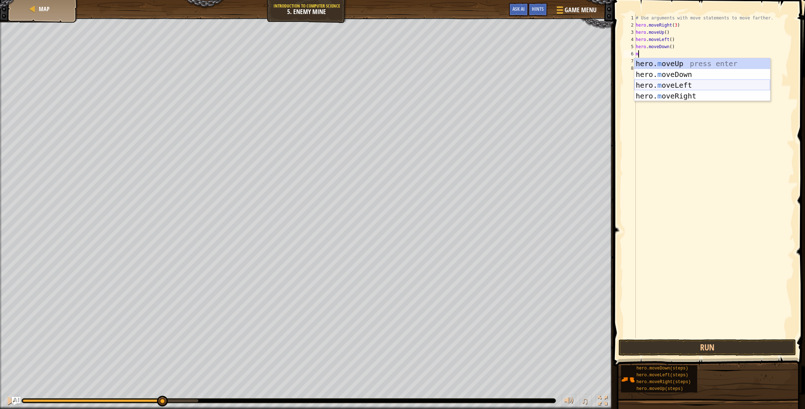
click at [661, 85] on div "hero. m oveUp press enter hero. m oveDown press enter hero. m oveLeft press ent…" at bounding box center [702, 90] width 136 height 65
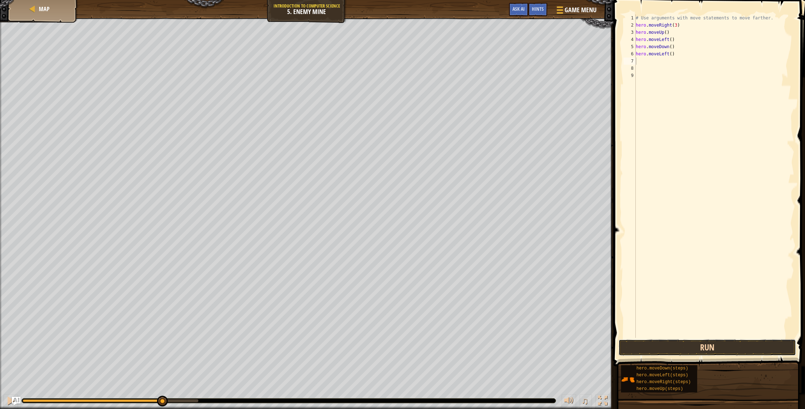
click at [662, 347] on button "Run" at bounding box center [706, 347] width 177 height 17
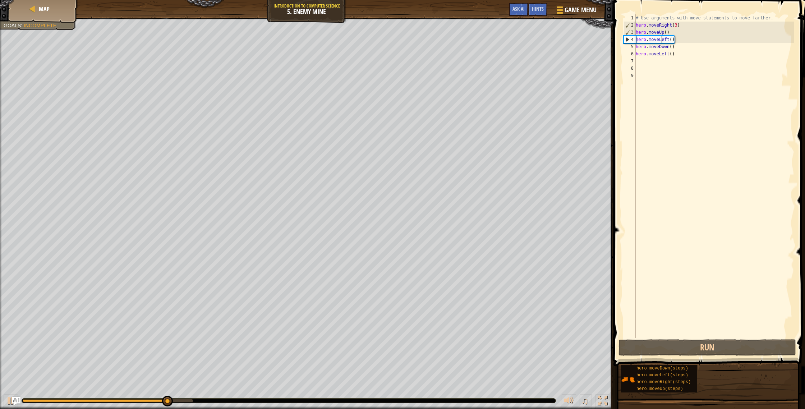
click at [662, 42] on div "# Use arguments with move statements to move farther. hero . moveRight ( 3 ) he…" at bounding box center [714, 183] width 160 height 338
click at [662, 41] on div "# Use arguments with move statements to move farther. hero . moveRight ( 3 ) he…" at bounding box center [714, 183] width 160 height 338
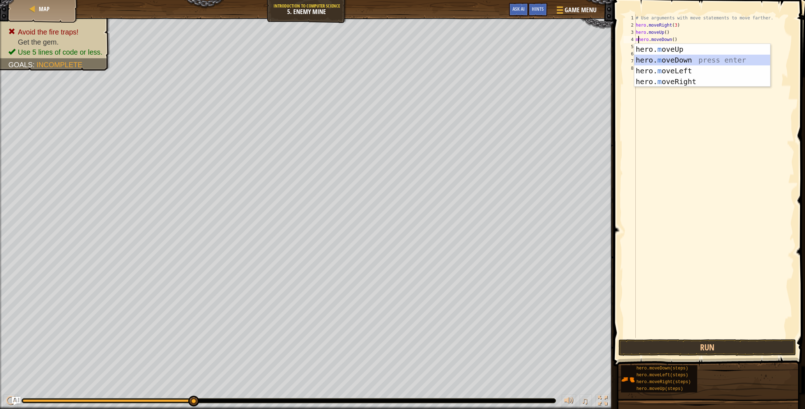
click at [693, 59] on div "hero. m oveUp press enter hero. m oveDown press enter hero. m oveLeft press ent…" at bounding box center [702, 76] width 136 height 65
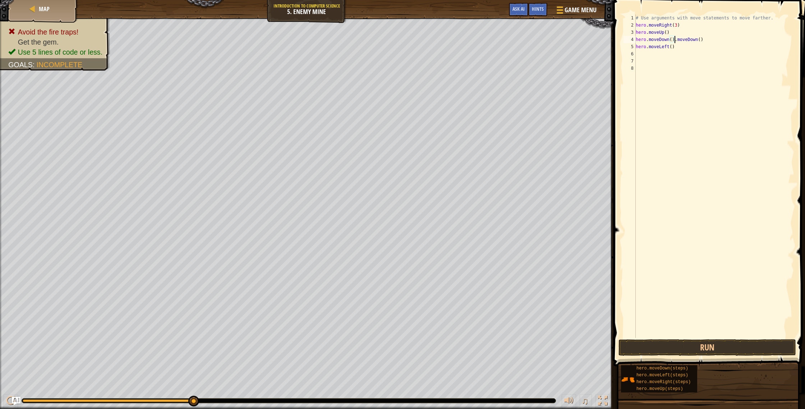
click at [667, 42] on div "# Use arguments with move statements to move farther. hero . moveRight ( 3 ) he…" at bounding box center [714, 183] width 160 height 338
click at [666, 42] on div "# Use arguments with move statements to move farther. hero . moveRight ( 3 ) he…" at bounding box center [714, 183] width 160 height 338
click at [666, 41] on div "# Use arguments with move statements to move farther. hero . moveRight ( 3 ) he…" at bounding box center [714, 183] width 160 height 338
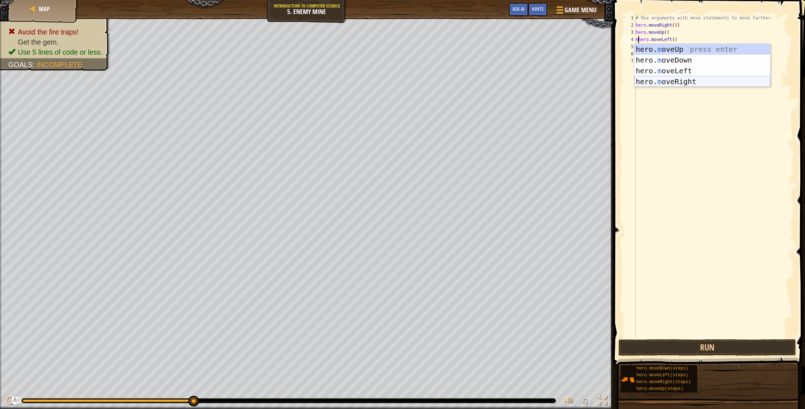
click at [711, 78] on div "hero. m oveUp press enter hero. m oveDown press enter hero. m oveLeft press ent…" at bounding box center [702, 76] width 136 height 65
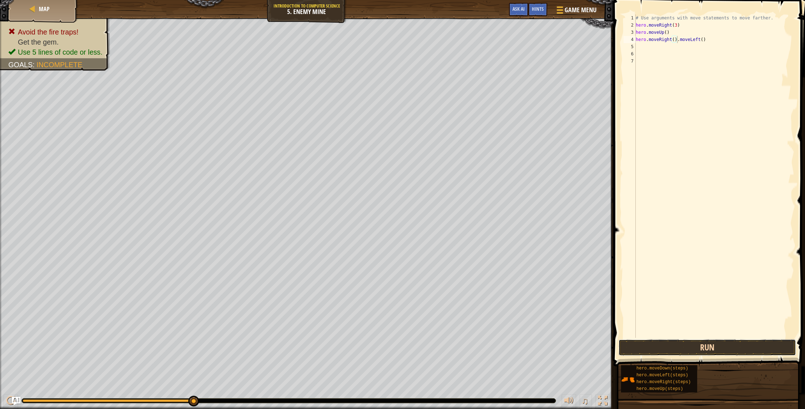
click at [721, 347] on button "Run" at bounding box center [706, 347] width 177 height 17
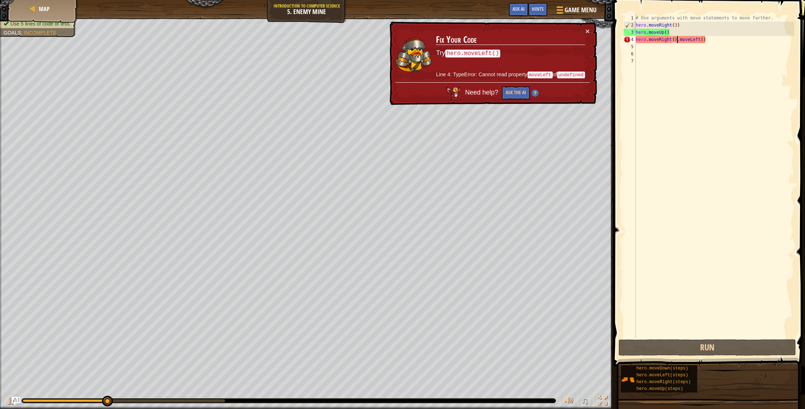
click at [700, 41] on div "# Use arguments with move statements to move farther. hero . moveRight ( 3 ) he…" at bounding box center [714, 183] width 160 height 338
click at [698, 41] on div "# Use arguments with move statements to move farther. hero . moveRight ( 3 ) he…" at bounding box center [714, 183] width 160 height 338
click at [696, 40] on div "# Use arguments with move statements to move farther. hero . moveRight ( 3 ) he…" at bounding box center [714, 183] width 160 height 338
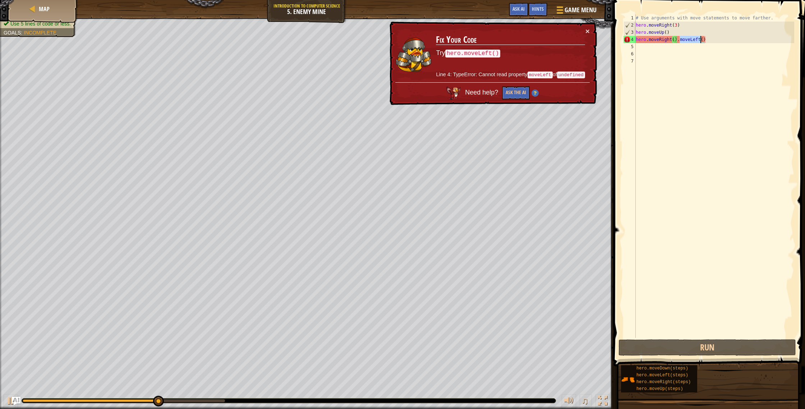
type textarea "hero.moveRight().()"
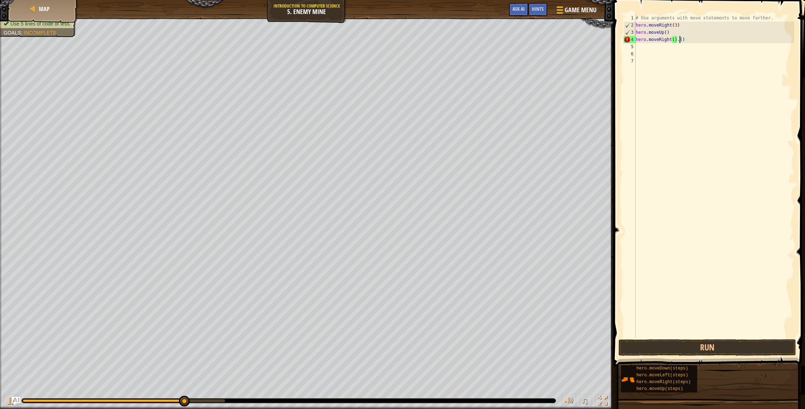
click at [649, 47] on div "# Use arguments with move statements to move farther. hero . moveRight ( 3 ) he…" at bounding box center [714, 183] width 160 height 338
drag, startPoint x: 681, startPoint y: 40, endPoint x: 685, endPoint y: 40, distance: 4.0
click at [682, 40] on div "# Use arguments with move statements to move farther. hero . moveRight ( 3 ) he…" at bounding box center [714, 183] width 160 height 338
click at [685, 40] on div "# Use arguments with move statements to move farther. hero . moveRight ( 3 ) he…" at bounding box center [714, 183] width 160 height 338
type textarea "hero.moveRight()."
